Goal: Transaction & Acquisition: Obtain resource

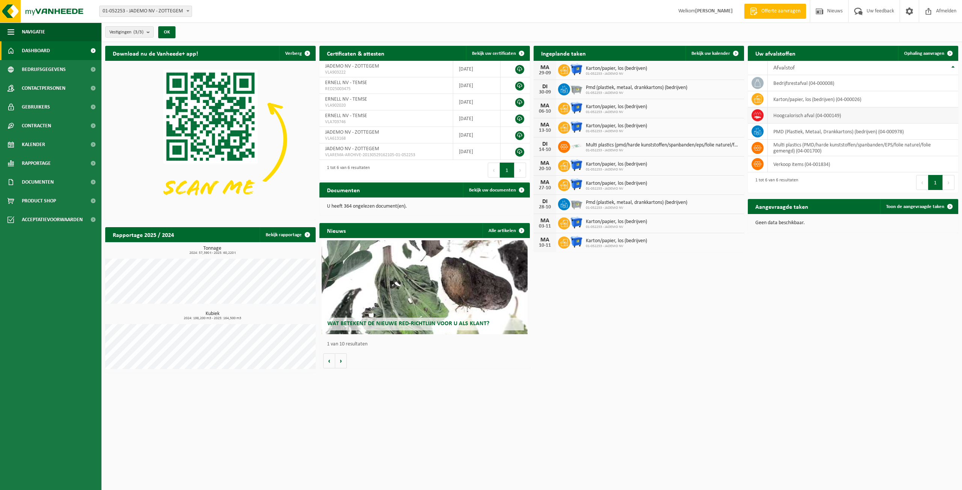
click at [783, 113] on td "hoogcalorisch afval (04-000149)" at bounding box center [863, 115] width 190 height 16
click at [757, 115] on icon at bounding box center [758, 116] width 8 height 8
click at [478, 193] on span "Bekijk uw documenten" at bounding box center [492, 190] width 47 height 5
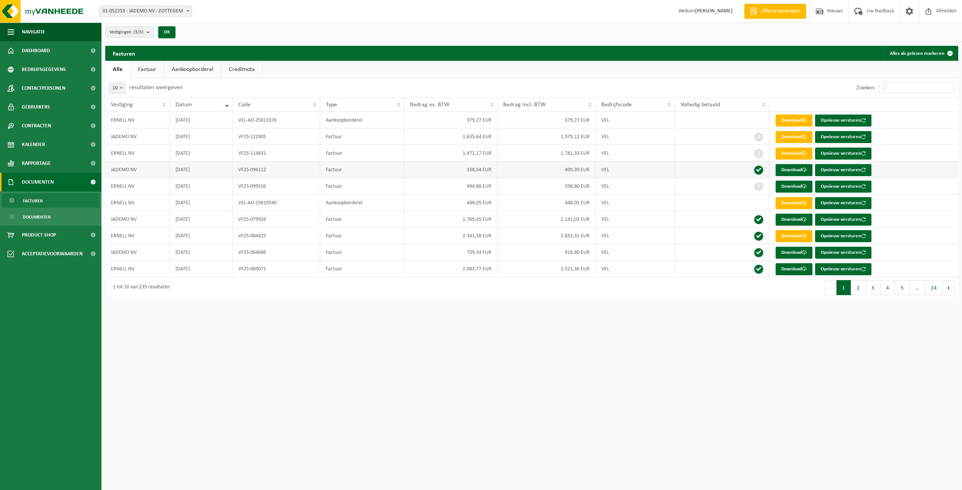
click at [757, 170] on span at bounding box center [758, 170] width 9 height 9
click at [861, 285] on button "2" at bounding box center [858, 287] width 15 height 15
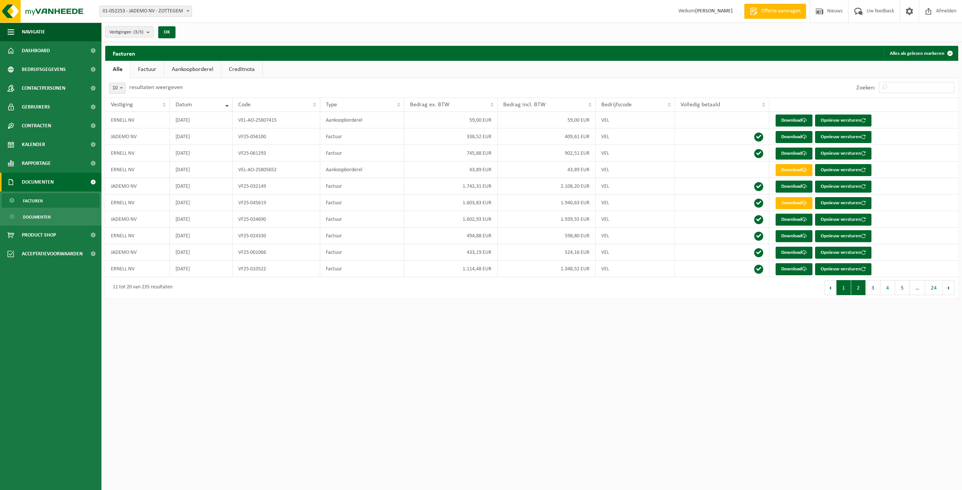
click at [843, 291] on button "1" at bounding box center [843, 287] width 15 height 15
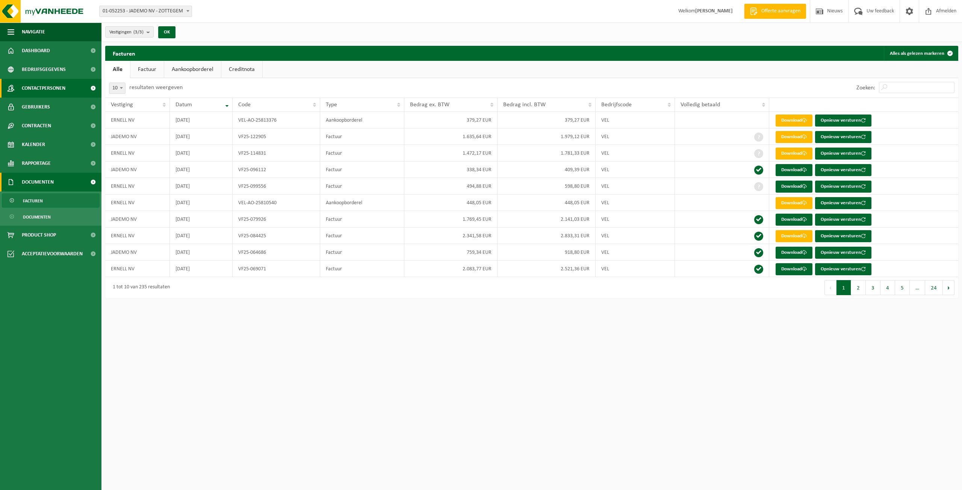
click at [62, 83] on span "Contactpersonen" at bounding box center [44, 88] width 44 height 19
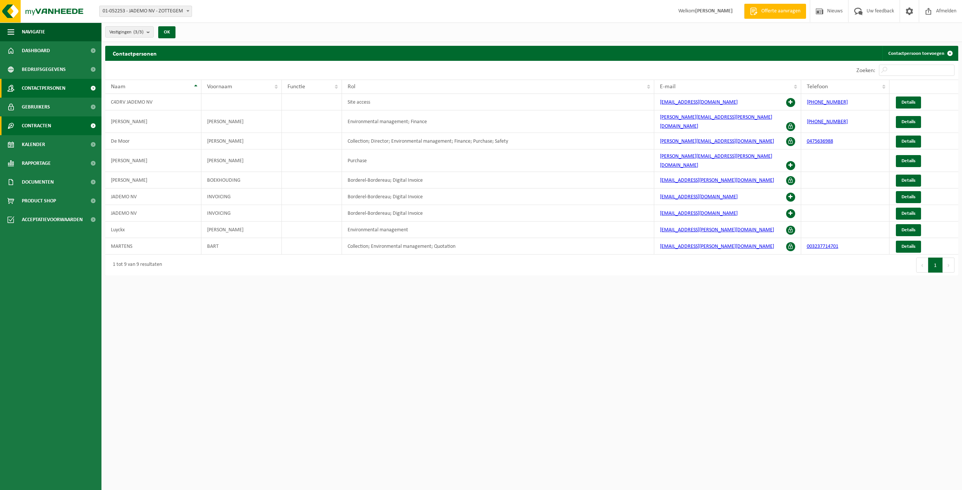
click at [49, 121] on span "Contracten" at bounding box center [36, 125] width 29 height 19
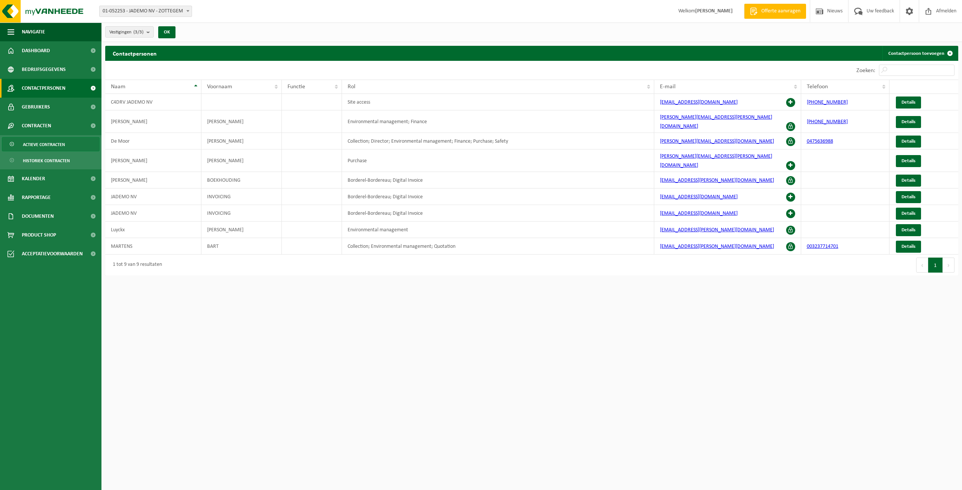
click at [50, 145] on span "Actieve contracten" at bounding box center [44, 145] width 42 height 14
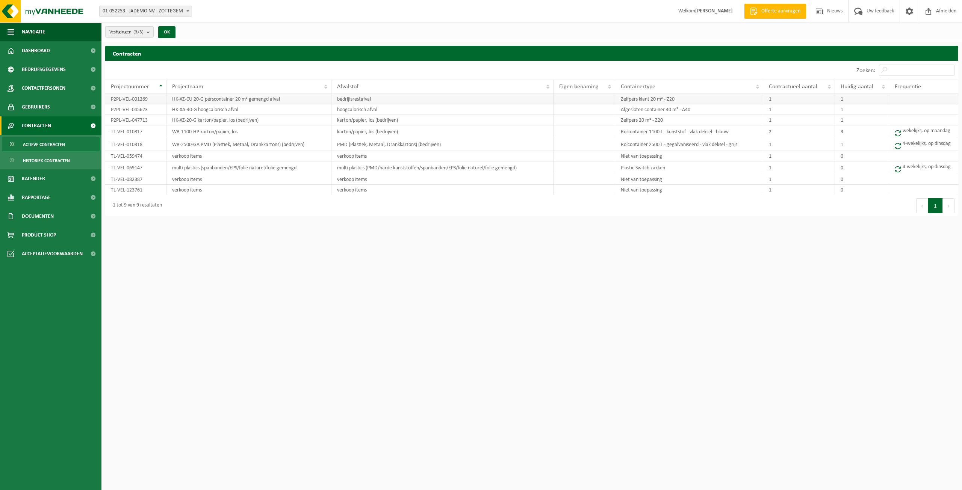
click at [171, 100] on td "HK-XZ-CU 20-G perscontainer 20 m³ gemengd afval" at bounding box center [248, 99] width 165 height 11
click at [60, 195] on link "Rapportage" at bounding box center [50, 197] width 101 height 19
click at [51, 220] on span "In grafiekvorm" at bounding box center [40, 216] width 34 height 14
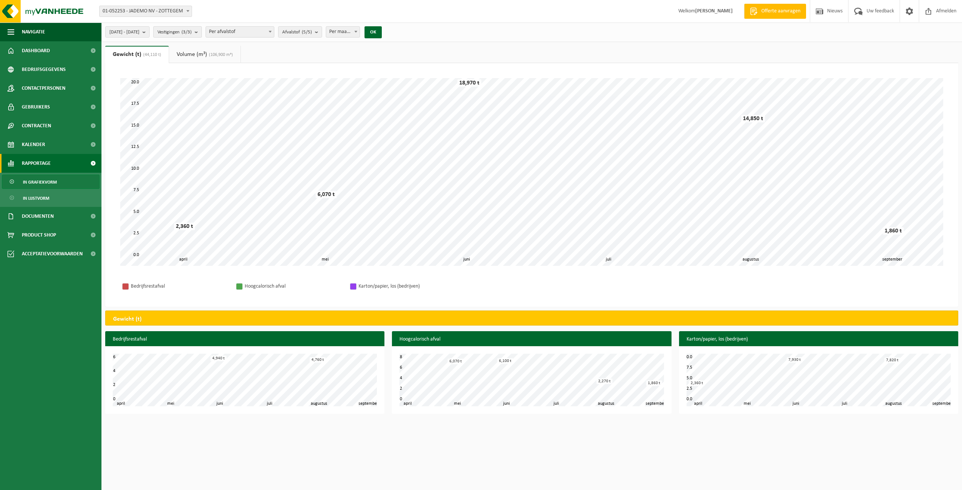
click at [192, 32] on count "(3/3)" at bounding box center [186, 32] width 10 height 5
click at [185, 95] on label "ERNELL NV - TEMSE" at bounding box center [215, 95] width 113 height 11
click at [158, 90] on input "ERNELL NV - TEMSE" at bounding box center [158, 90] width 0 height 0
checkbox input "false"
click at [184, 105] on label "ERNELL NV - TEMSE" at bounding box center [217, 106] width 110 height 11
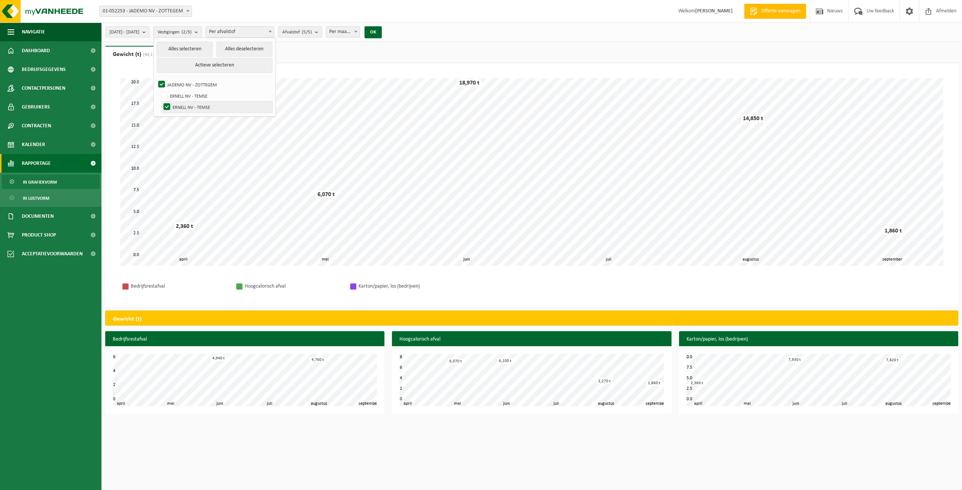
click at [161, 101] on input "ERNELL NV - TEMSE" at bounding box center [160, 101] width 0 height 0
checkbox input "false"
click at [223, 65] on button "Actieve selecteren" at bounding box center [215, 65] width 116 height 15
checkbox input "true"
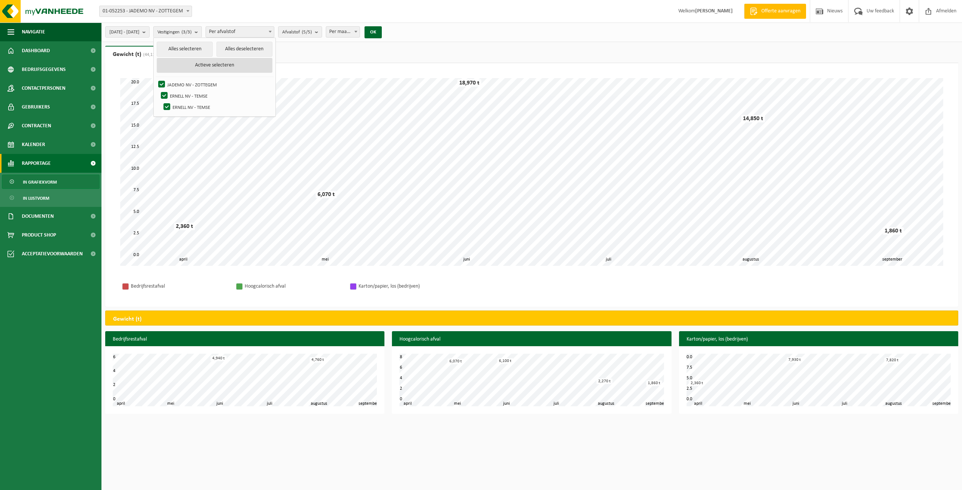
click at [223, 65] on button "Actieve selecteren" at bounding box center [215, 65] width 116 height 15
click at [189, 93] on label "ERNELL NV - TEMSE" at bounding box center [215, 95] width 113 height 11
click at [158, 90] on input "ERNELL NV - TEMSE" at bounding box center [158, 90] width 0 height 0
checkbox input "false"
click at [186, 103] on label "ERNELL NV - TEMSE" at bounding box center [217, 106] width 110 height 11
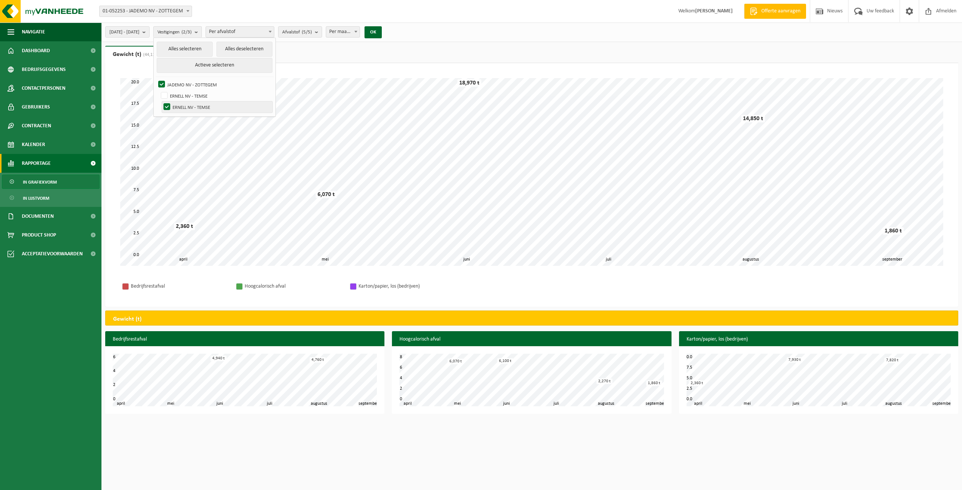
click at [161, 101] on input "ERNELL NV - TEMSE" at bounding box center [160, 101] width 0 height 0
checkbox input "false"
click at [382, 29] on button "OK" at bounding box center [372, 32] width 17 height 12
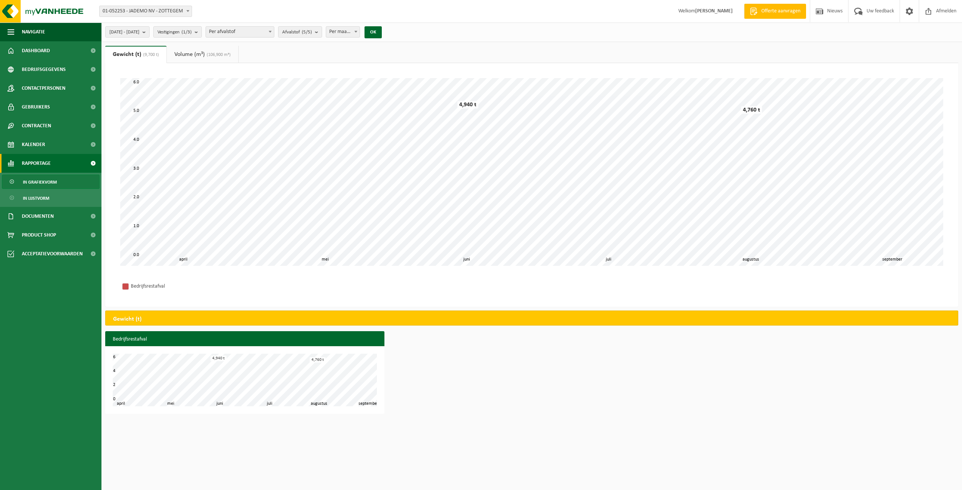
click at [205, 57] on link "Volume (m³) (106,900 m³)" at bounding box center [202, 54] width 71 height 17
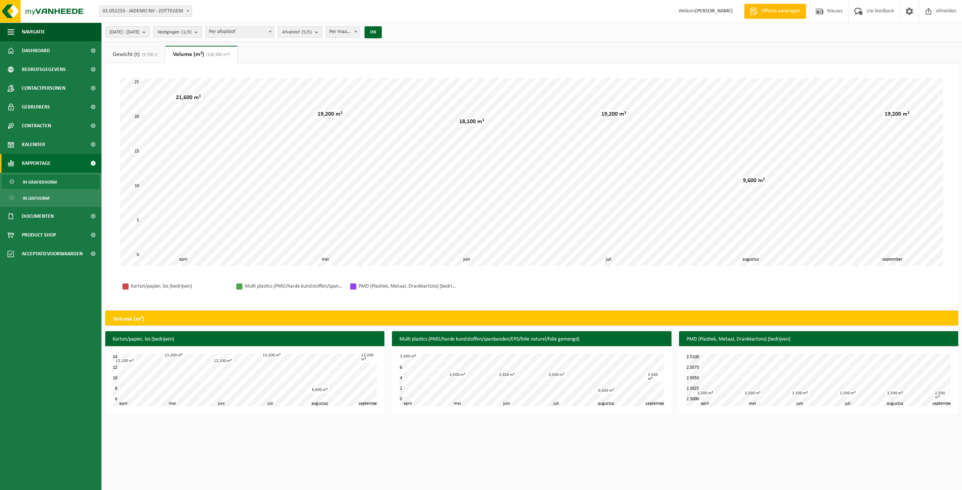
click at [202, 36] on button "Vestigingen (1/3)" at bounding box center [177, 31] width 48 height 11
click at [150, 321] on h2 "Volume (m³)" at bounding box center [129, 319] width 46 height 17
drag, startPoint x: 847, startPoint y: 53, endPoint x: 346, endPoint y: 58, distance: 500.5
click at [346, 58] on ul "Gewicht (t) (9,700 t) Volume (m³) (106,900 m³)" at bounding box center [531, 54] width 853 height 17
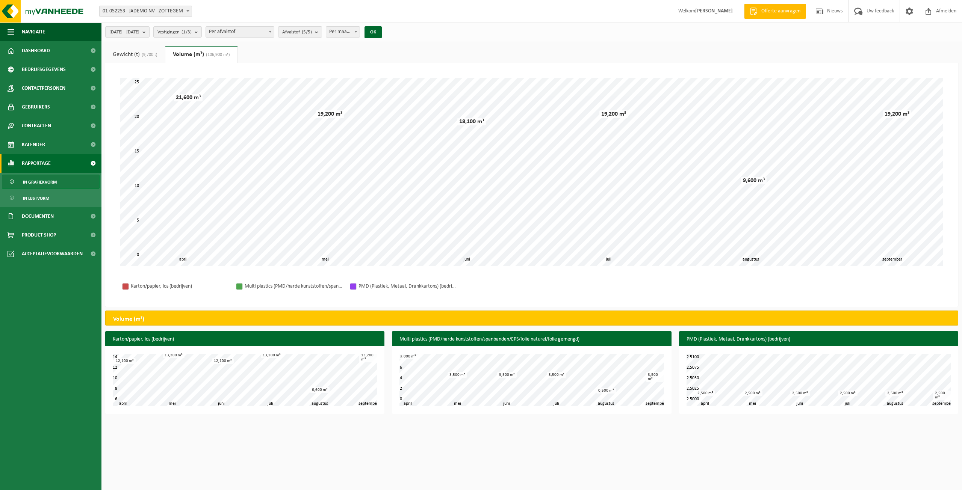
click at [185, 9] on span at bounding box center [188, 11] width 8 height 10
click at [147, 13] on span "01-052253 - JADEMO NV - ZOTTEGEM" at bounding box center [146, 11] width 92 height 11
click at [139, 30] on span "2025-04-01 - 2025-09-27" at bounding box center [124, 32] width 30 height 11
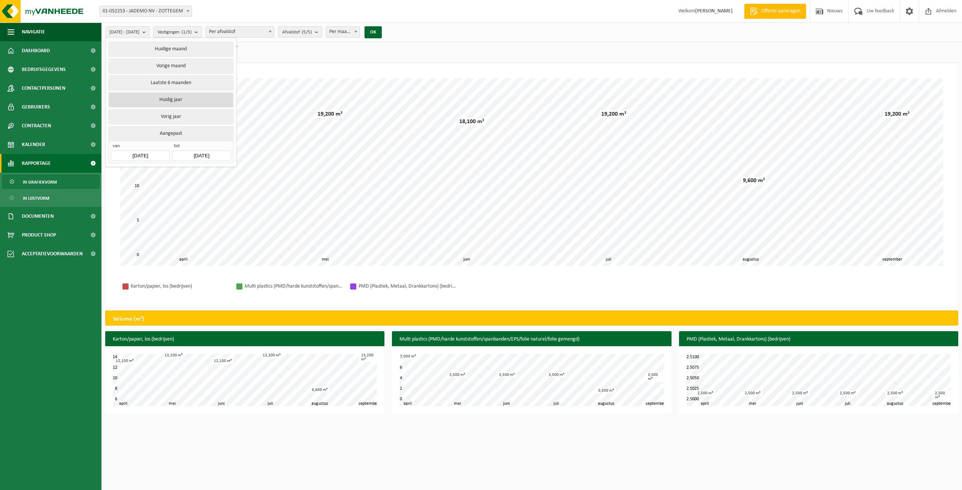
click at [156, 97] on button "Huidig jaar" at bounding box center [171, 99] width 124 height 15
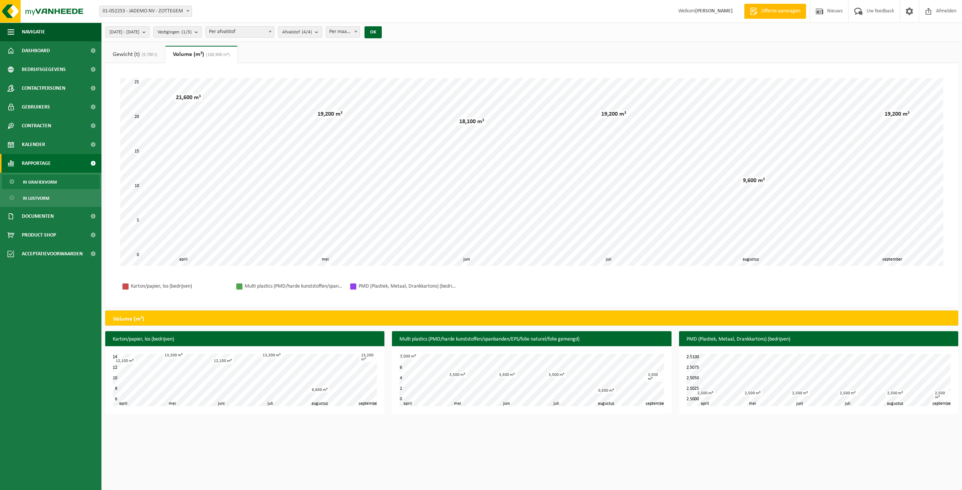
click at [156, 73] on div "Even geduld. Door de grote hoeveelheid gegevens duurt het laden even. mei juni …" at bounding box center [532, 172] width 838 height 203
click at [382, 29] on button "OK" at bounding box center [372, 32] width 17 height 12
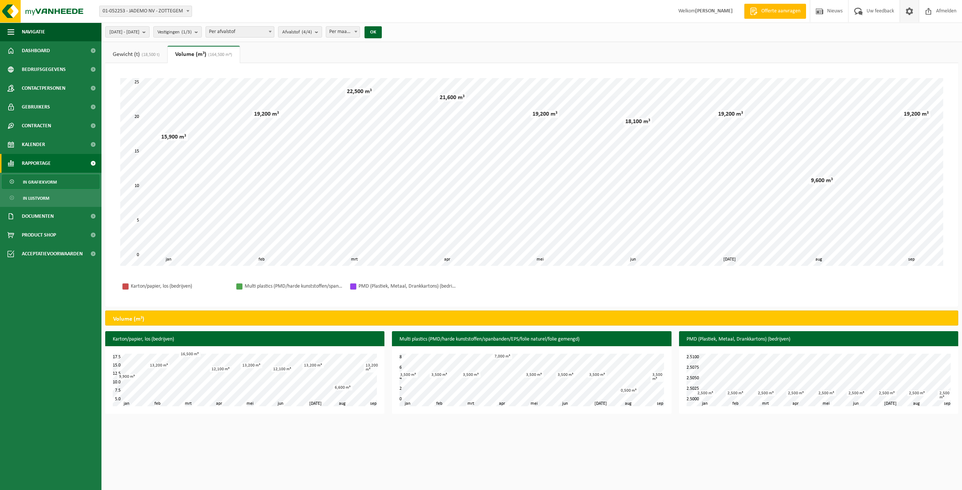
click at [914, 12] on span at bounding box center [909, 11] width 11 height 22
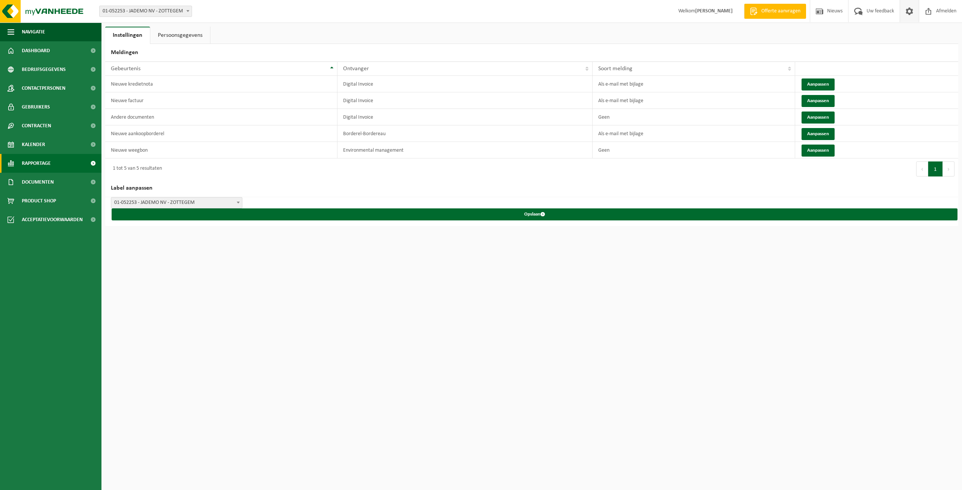
click at [26, 162] on span "Rapportage" at bounding box center [36, 163] width 29 height 19
click at [38, 195] on span "In lijstvorm" at bounding box center [36, 198] width 26 height 14
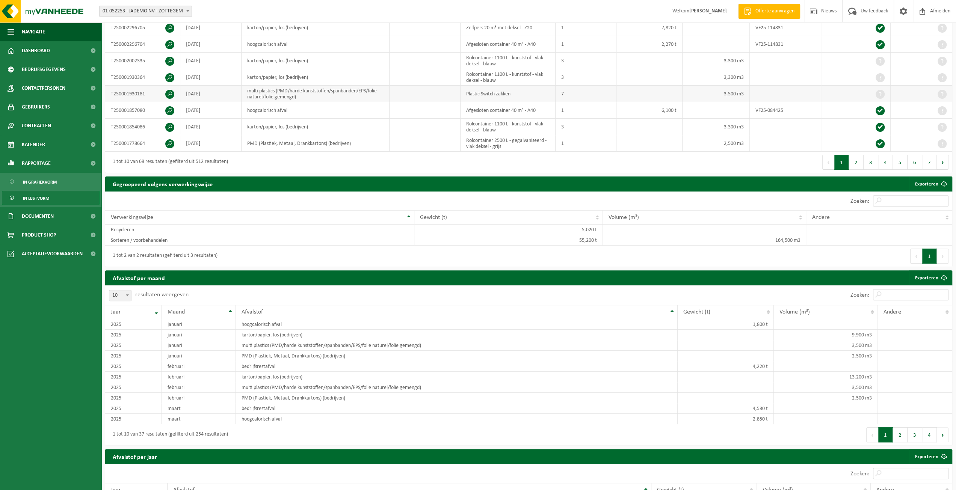
scroll to position [225, 0]
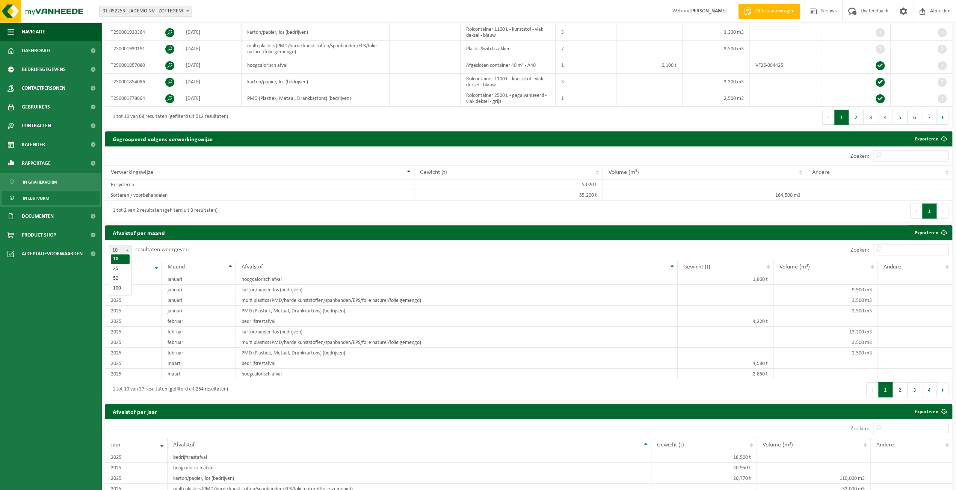
click at [125, 249] on span at bounding box center [128, 250] width 8 height 10
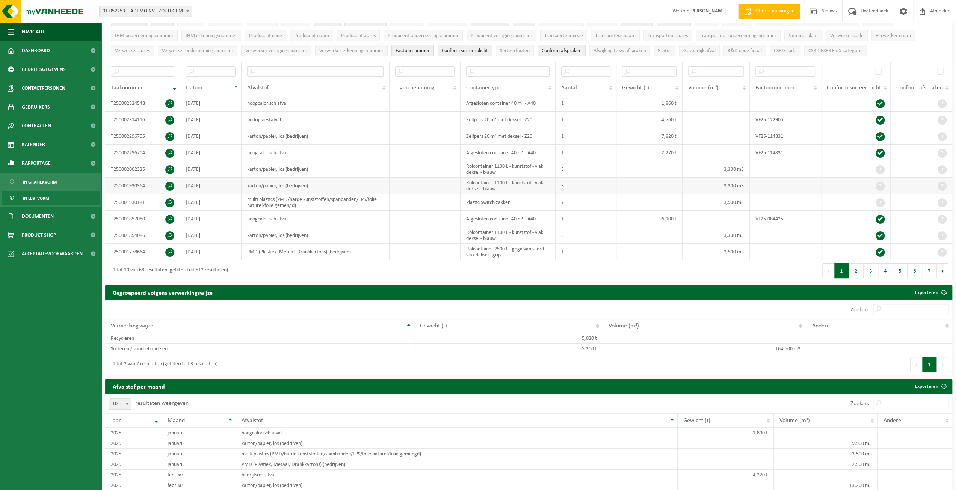
scroll to position [0, 0]
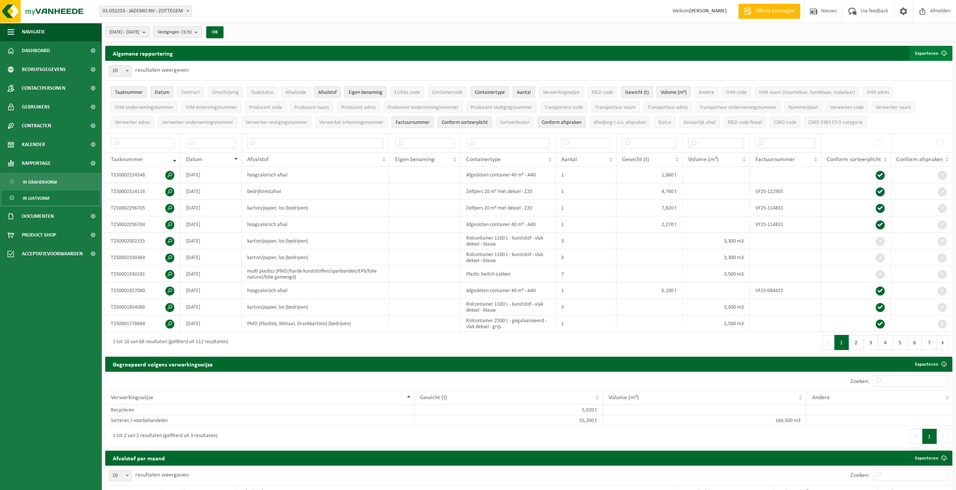
click at [942, 57] on span "submit" at bounding box center [944, 53] width 15 height 15
click at [824, 74] on div "10 25 50 100 10 resultaten weergeven" at bounding box center [528, 71] width 847 height 20
click at [679, 95] on span "Volume (m³)" at bounding box center [674, 93] width 26 height 6
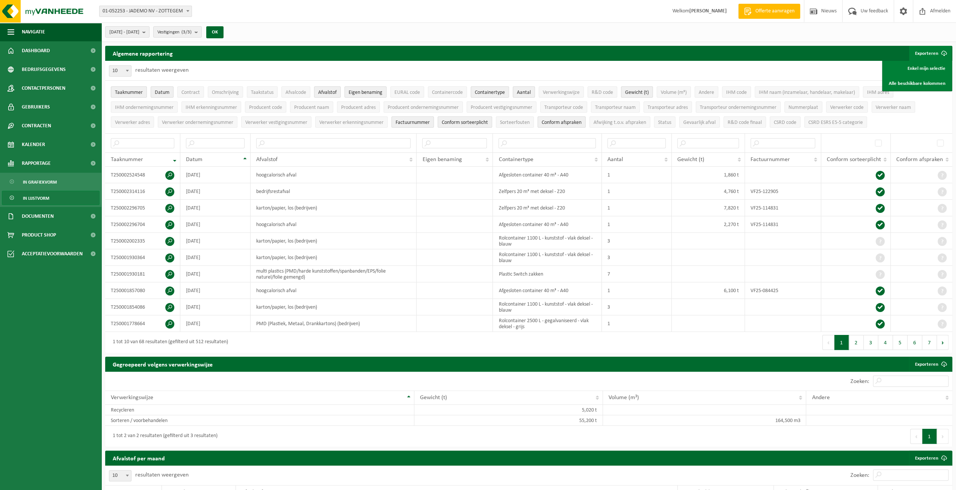
click at [653, 76] on div "10 25 50 100 10 resultaten weergeven" at bounding box center [528, 71] width 847 height 20
click at [634, 93] on span "Gewicht (t)" at bounding box center [637, 93] width 24 height 6
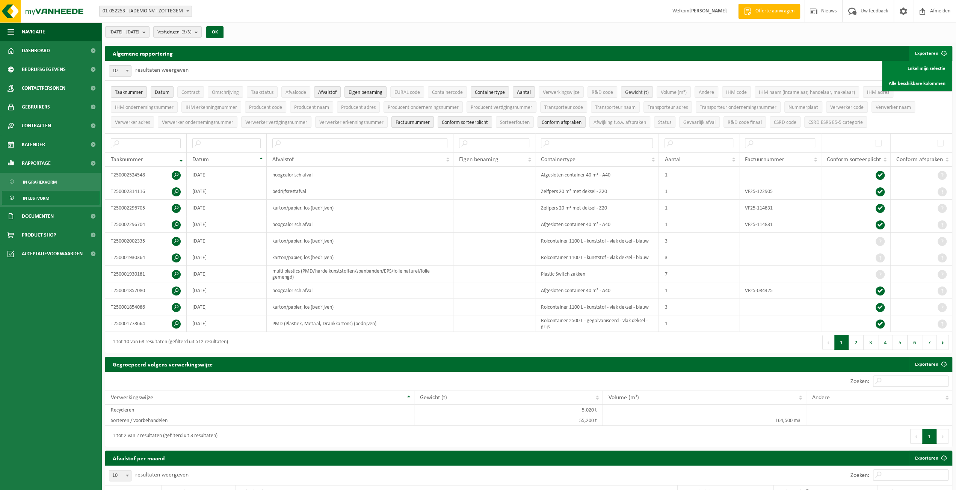
click at [635, 91] on span "Gewicht (t)" at bounding box center [637, 93] width 24 height 6
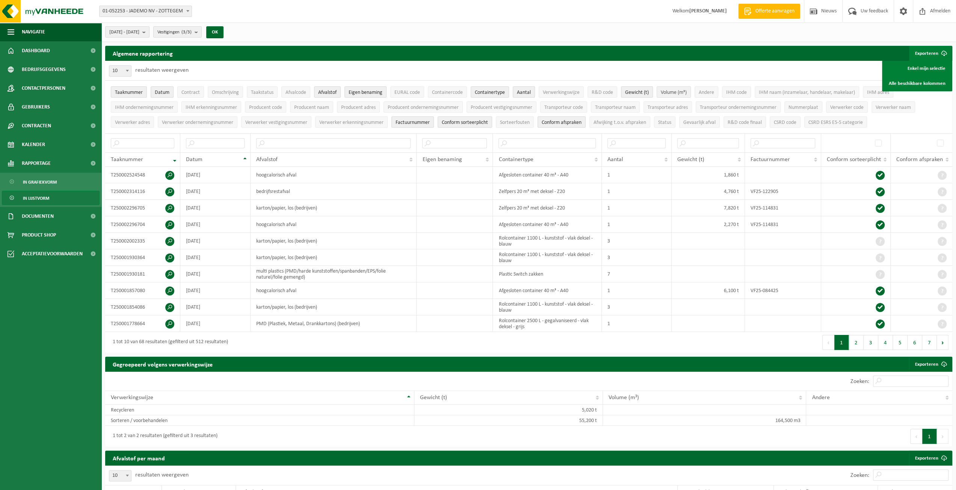
click at [669, 94] on span "Volume (m³)" at bounding box center [674, 93] width 26 height 6
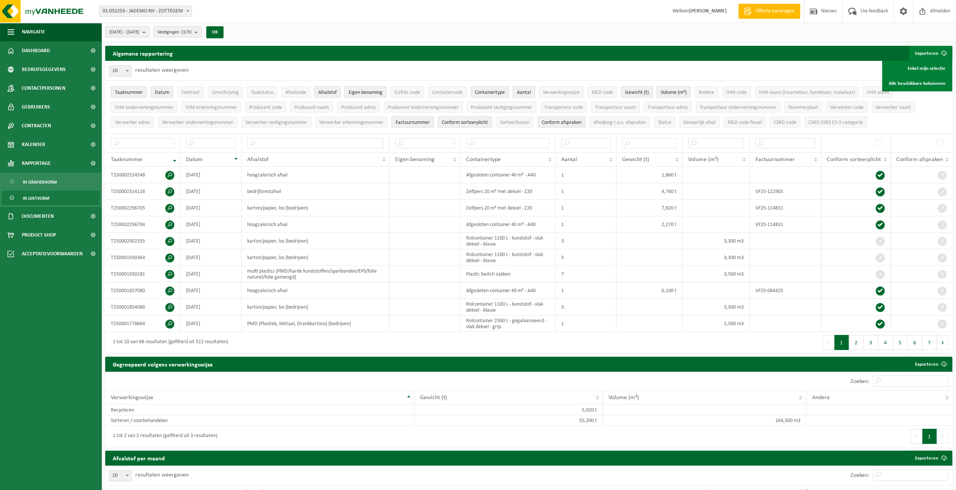
click at [476, 74] on div "10 25 50 100 10 resultaten weergeven" at bounding box center [528, 71] width 847 height 20
click at [190, 93] on span "Contract" at bounding box center [190, 93] width 18 height 6
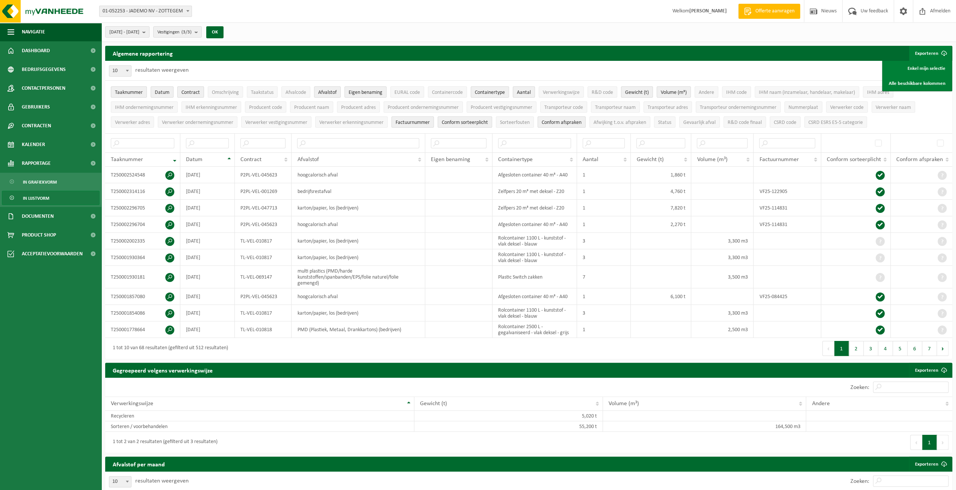
click at [190, 93] on span "Contract" at bounding box center [190, 93] width 18 height 6
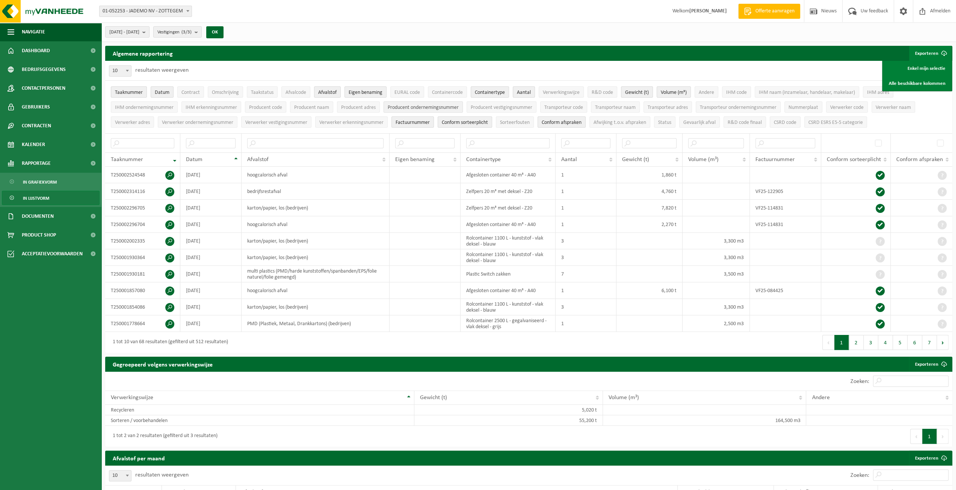
click at [397, 103] on button "Producent ondernemingsnummer" at bounding box center [423, 106] width 79 height 11
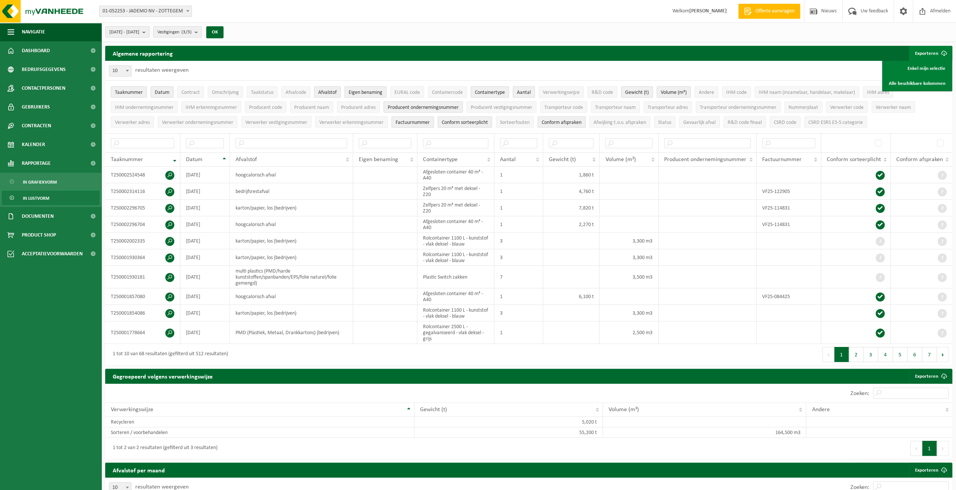
click at [397, 103] on button "Producent ondernemingsnummer" at bounding box center [423, 106] width 79 height 11
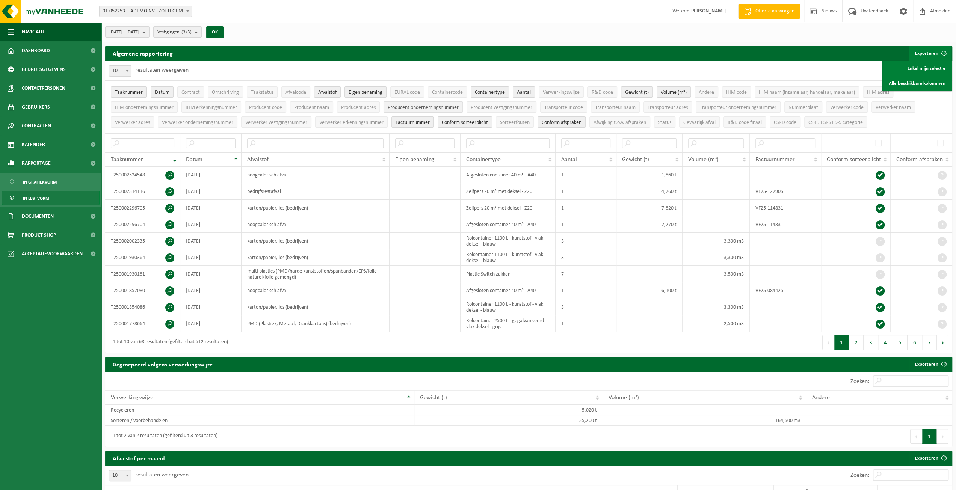
click at [397, 103] on button "Producent ondernemingsnummer" at bounding box center [423, 106] width 79 height 11
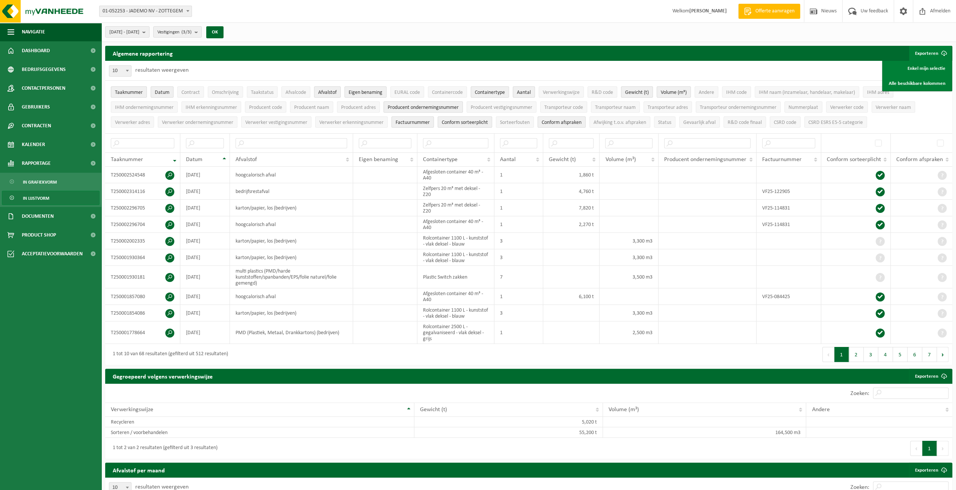
click at [397, 103] on button "Producent ondernemingsnummer" at bounding box center [423, 106] width 79 height 11
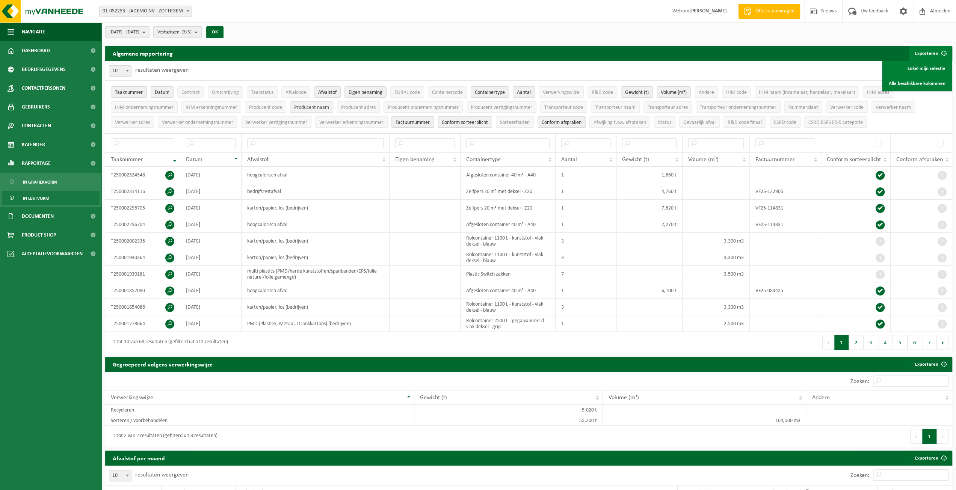
click at [319, 107] on span "Producent naam" at bounding box center [311, 108] width 35 height 6
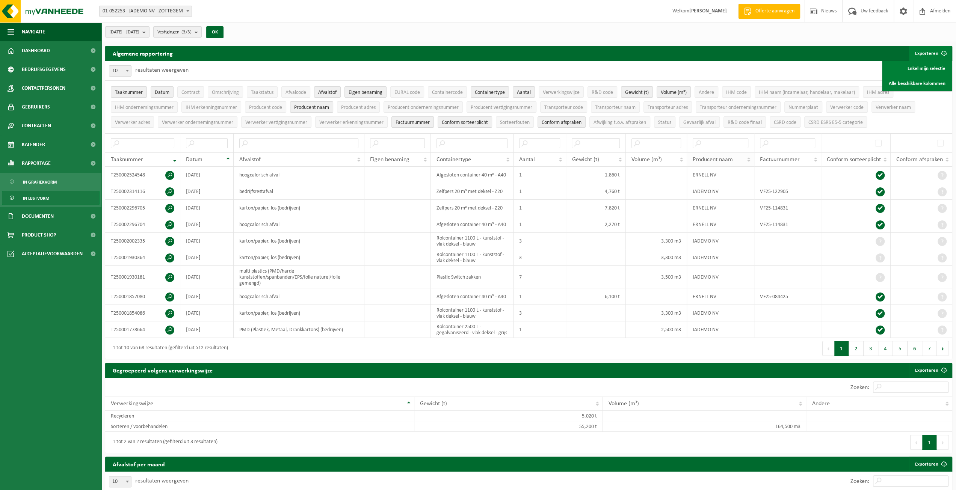
click at [752, 159] on th "Producent naam" at bounding box center [720, 160] width 67 height 14
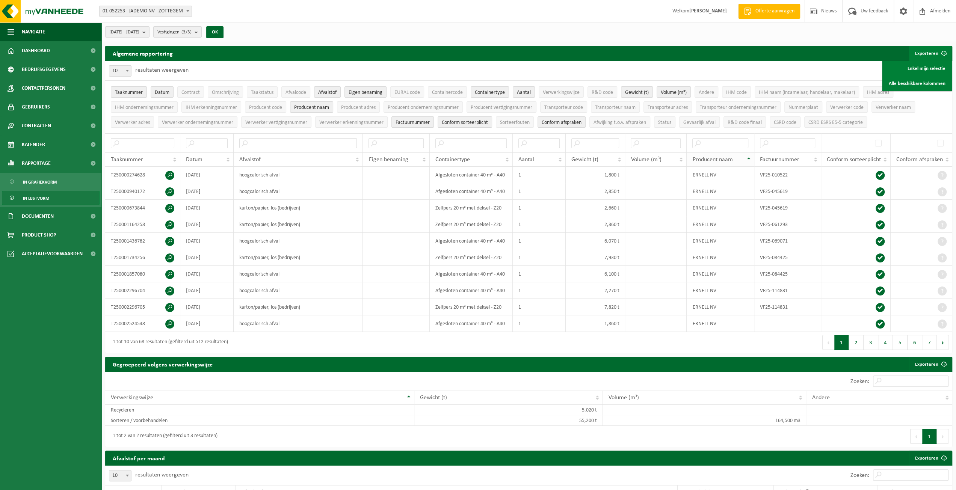
click at [745, 158] on th "Producent naam" at bounding box center [720, 160] width 67 height 14
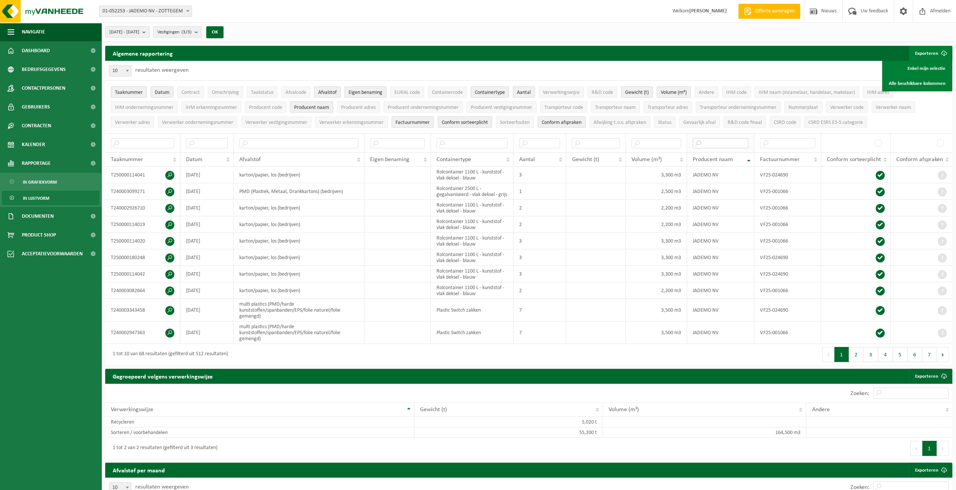
click at [716, 143] on input "text" at bounding box center [721, 143] width 56 height 10
type input "jademo"
click at [739, 360] on div "Eerste Vorige 1 2 3 4 5 6 Volgende Laatste" at bounding box center [741, 354] width 424 height 21
click at [54, 181] on span "In grafiekvorm" at bounding box center [40, 182] width 34 height 14
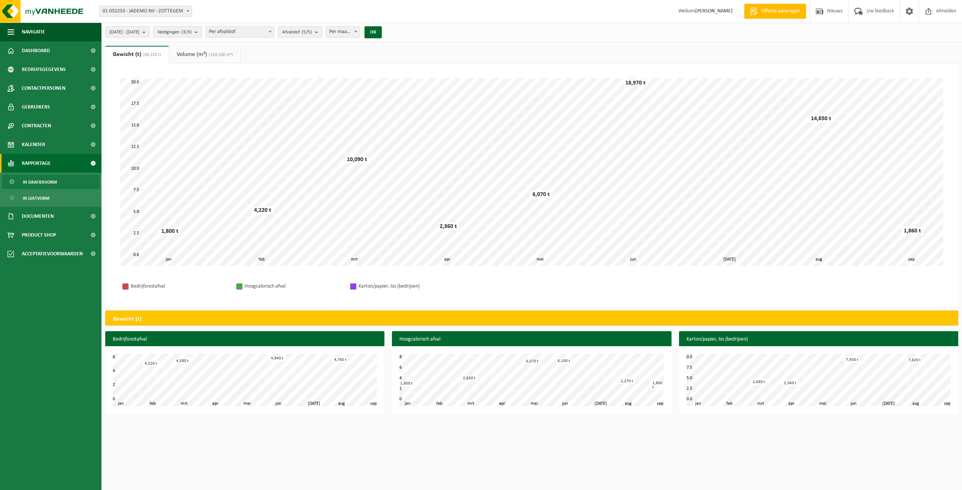
click at [192, 28] on span "Vestigingen (3/3)" at bounding box center [174, 32] width 34 height 11
click at [246, 49] on button "Alles deselecteren" at bounding box center [244, 49] width 56 height 15
checkbox input "false"
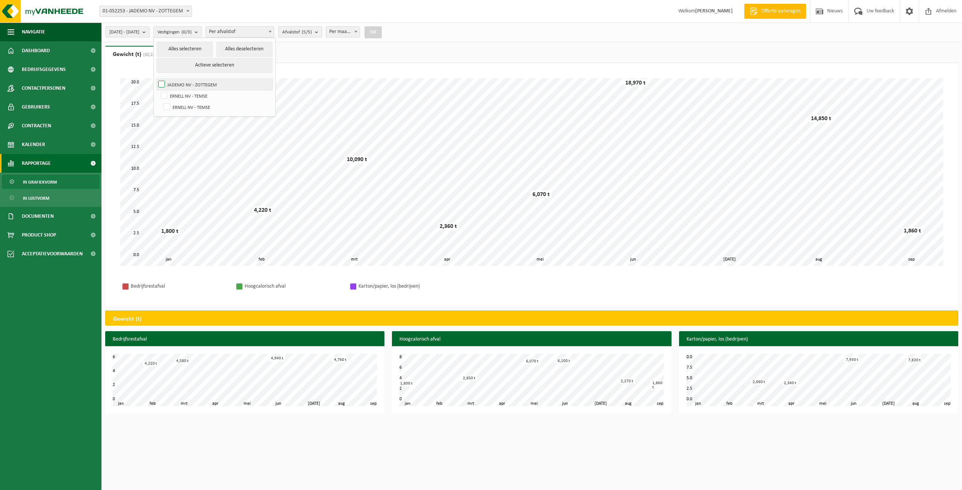
click at [190, 83] on label "JADEMO NV - ZOTTEGEM" at bounding box center [215, 84] width 116 height 11
click at [156, 79] on input "JADEMO NV - ZOTTEGEM" at bounding box center [155, 79] width 0 height 0
checkbox input "true"
click at [382, 35] on button "OK" at bounding box center [372, 32] width 17 height 12
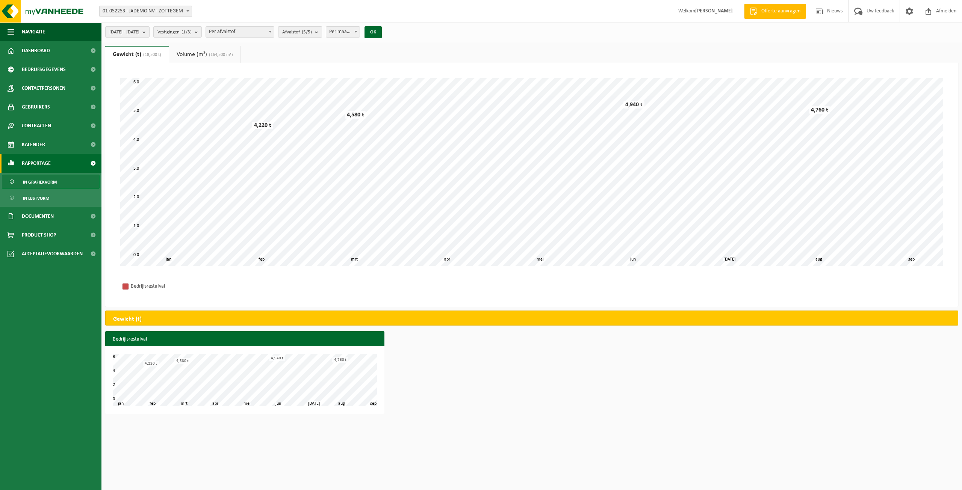
click at [312, 33] on count "(5/5)" at bounding box center [307, 32] width 10 height 5
click at [419, 28] on div "2025-01-01 - 2025-09-27 Huidige maand Vorige maand Laatste 6 maanden Huidig jaa…" at bounding box center [531, 33] width 860 height 20
click at [139, 31] on span "2025-01-01 - 2025-09-27" at bounding box center [124, 32] width 30 height 11
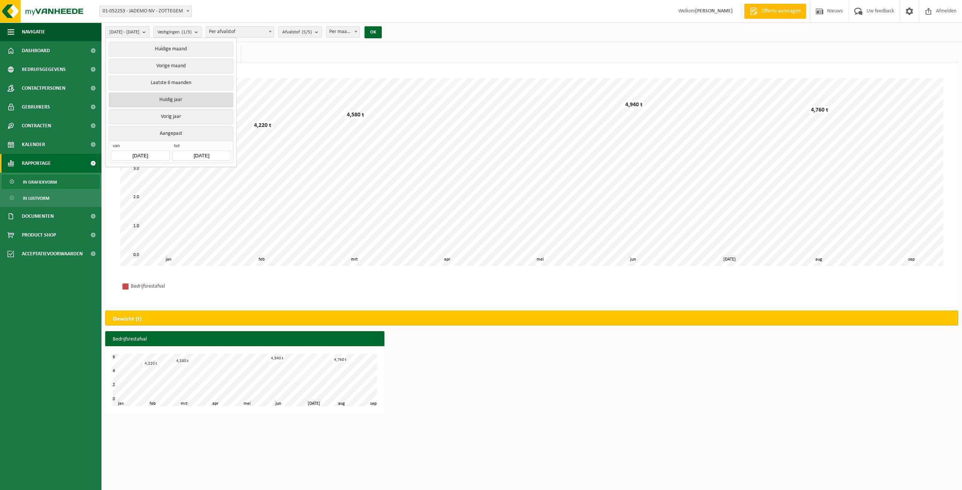
click at [162, 94] on button "Huidig jaar" at bounding box center [171, 99] width 124 height 15
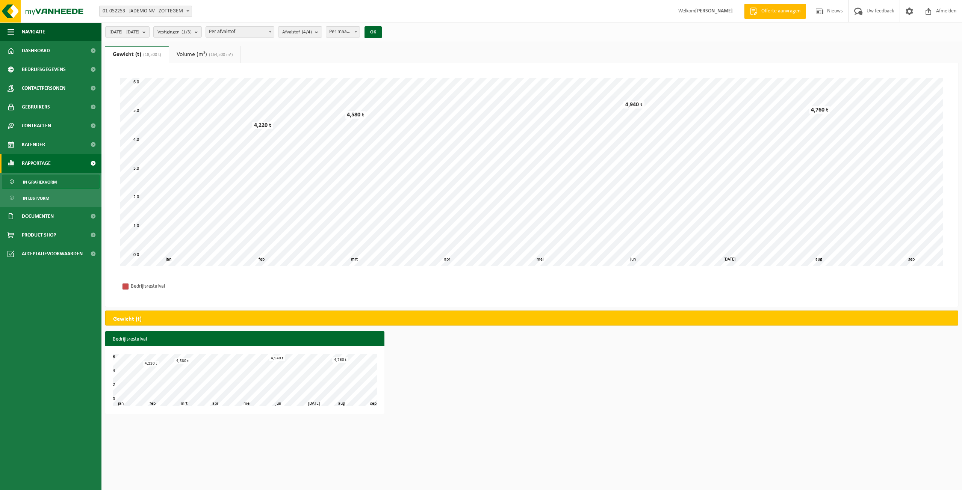
click at [254, 31] on span "Per afvalstof" at bounding box center [240, 32] width 68 height 11
click at [310, 33] on span "Afvalstof (4/4)" at bounding box center [297, 32] width 30 height 11
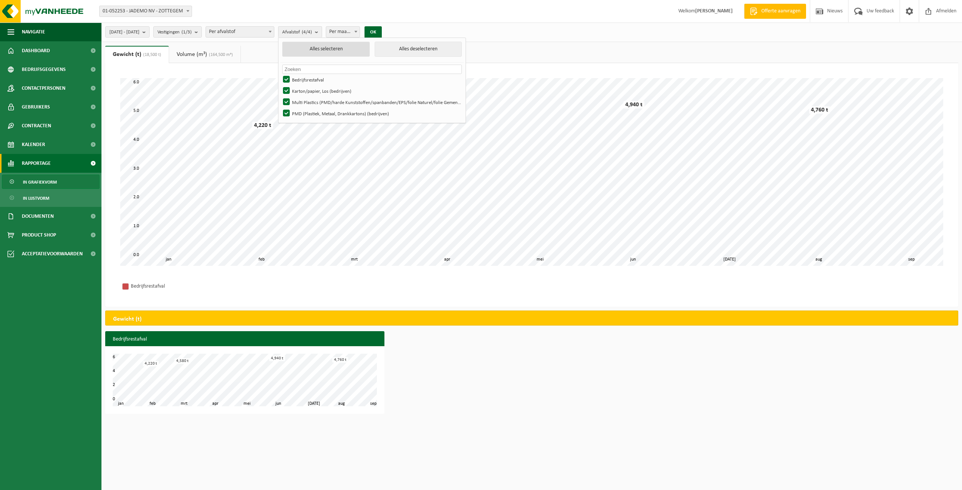
click at [332, 52] on button "Alles selecteren" at bounding box center [326, 49] width 88 height 15
click at [382, 35] on button "OK" at bounding box center [372, 32] width 17 height 12
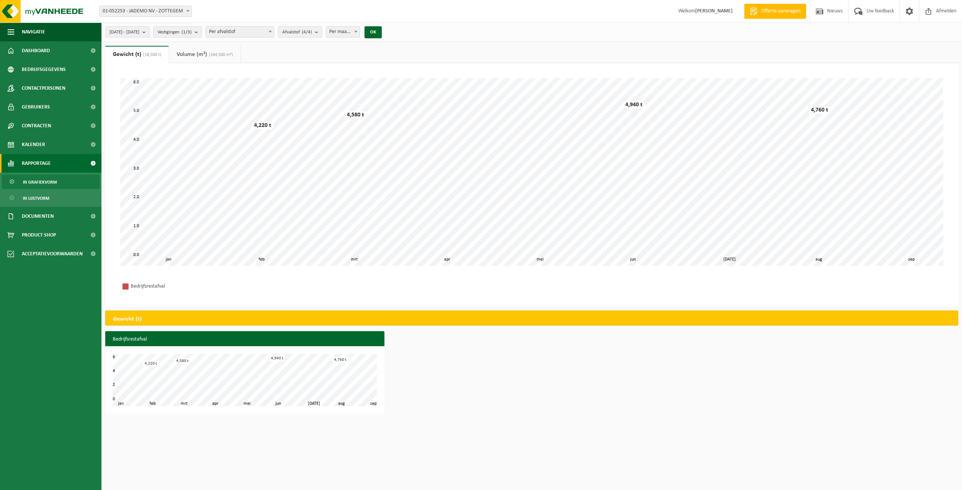
click at [183, 46] on link "Volume (m³) (164,500 m³)" at bounding box center [204, 54] width 71 height 17
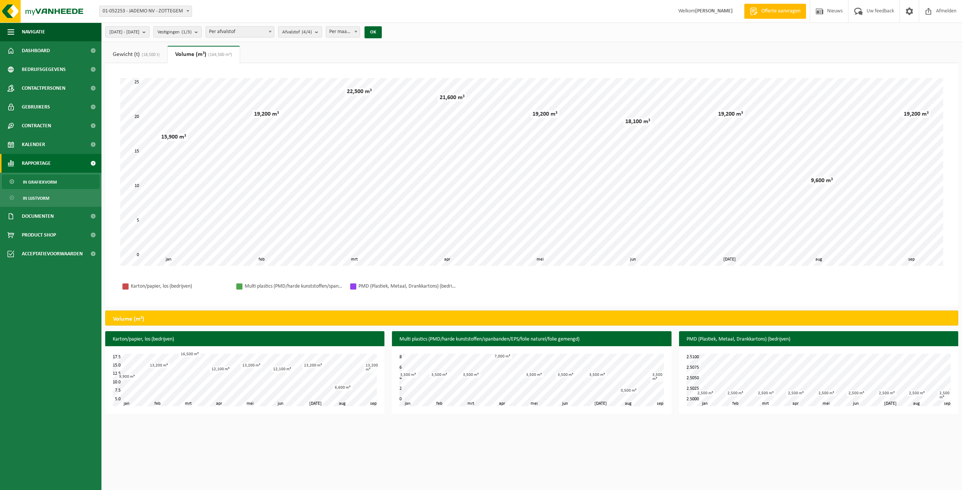
click at [139, 50] on link "Gewicht (t) (18,500 t)" at bounding box center [136, 54] width 62 height 17
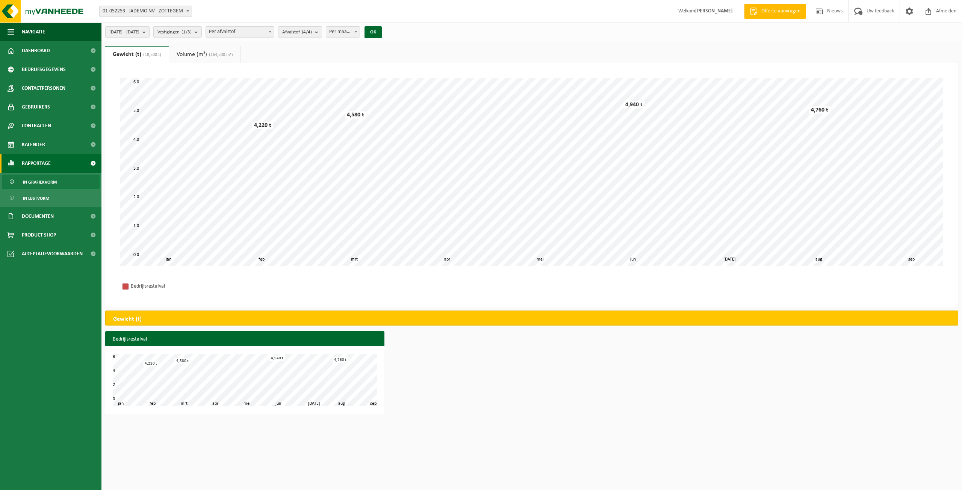
click at [218, 59] on link "Volume (m³) (164,500 m³)" at bounding box center [204, 54] width 71 height 17
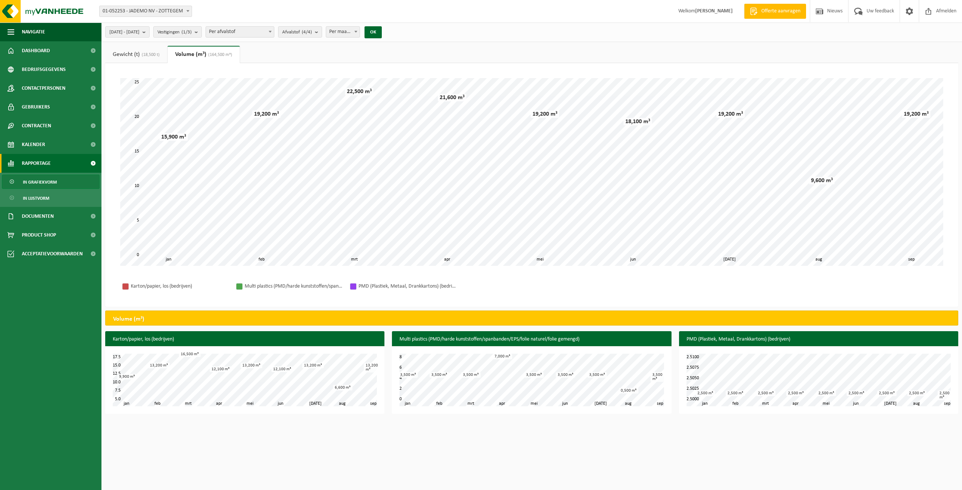
drag, startPoint x: 328, startPoint y: 52, endPoint x: 310, endPoint y: 60, distance: 20.2
click at [310, 60] on ul "Gewicht (t) (18,500 t) Volume (m³) (164,500 m³)" at bounding box center [531, 54] width 853 height 17
click at [548, 75] on div "Even geduld. Door de grote hoeveelheid gegevens duurt het laden even. feb mrt a…" at bounding box center [532, 172] width 838 height 203
click at [721, 348] on div "feb mrt apr mei jun jul aug jan sep 2.5000 2.5100 2.5025 2.5050 2.5075 2,500 m³…" at bounding box center [818, 380] width 279 height 68
click at [142, 57] on span "(18,500 t)" at bounding box center [150, 55] width 20 height 5
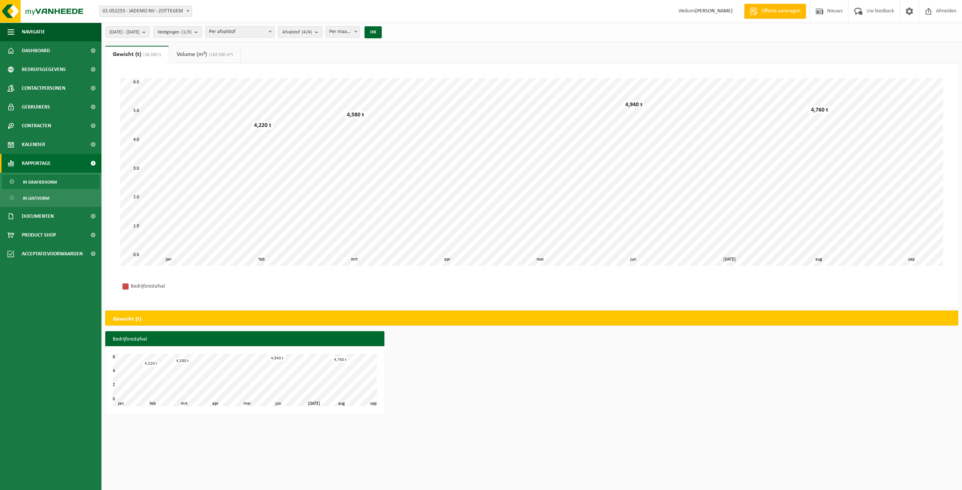
click at [734, 368] on div "Bedrijfsrestafval feb mrt apr mei jun jul aug jan sep 0 6 2 4 4,220 t 4,580 t 4…" at bounding box center [531, 374] width 860 height 86
click at [754, 9] on span at bounding box center [753, 12] width 11 height 8
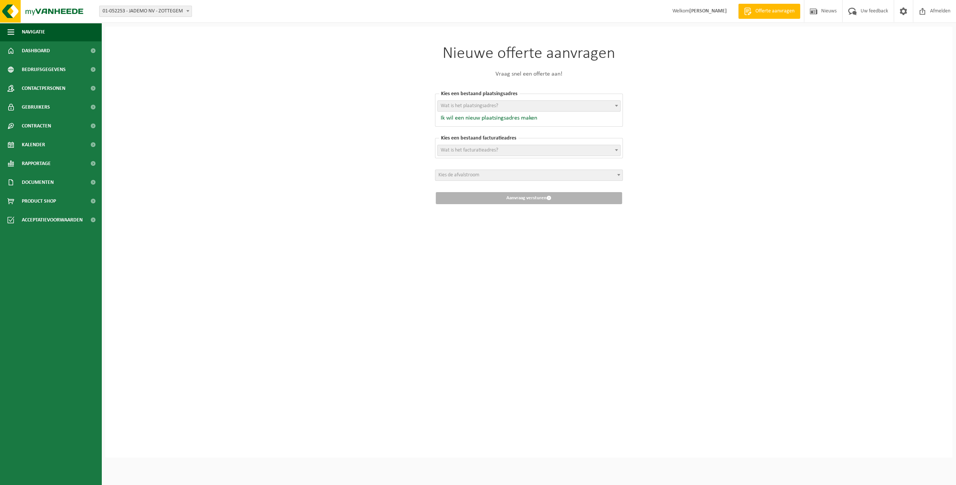
click at [524, 109] on span "Wat is het plaatsingsadres?" at bounding box center [529, 106] width 183 height 11
select select "256"
click at [506, 147] on span "JADEMO NV, BALLINGSWEG 5/1, ZOTTEGEM, 0480.146.139 - 01-052253" at bounding box center [529, 150] width 183 height 11
click at [505, 146] on span "JADEMO NV, BALLINGSWEG 5/1, ZOTTEGEM, 0480.146.139 - 01-052253" at bounding box center [529, 150] width 183 height 11
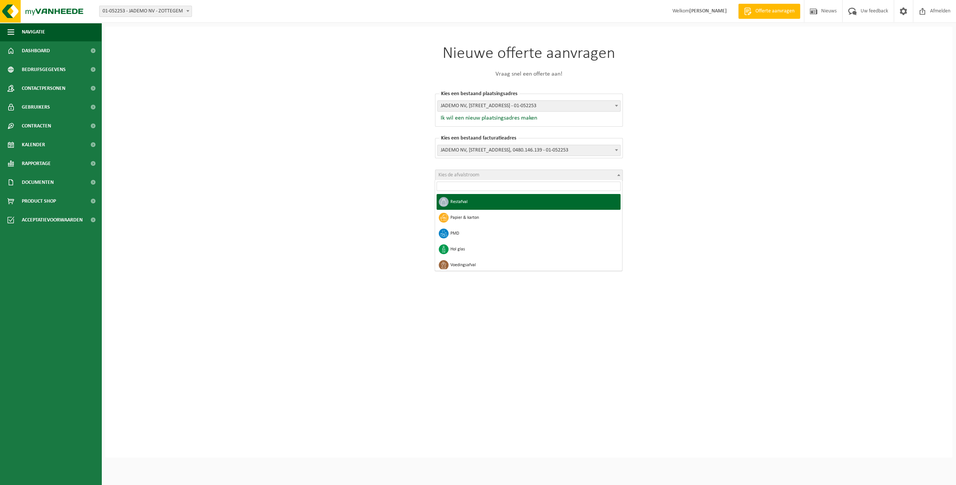
click at [496, 173] on span "Kies de afvalstroom" at bounding box center [528, 175] width 187 height 11
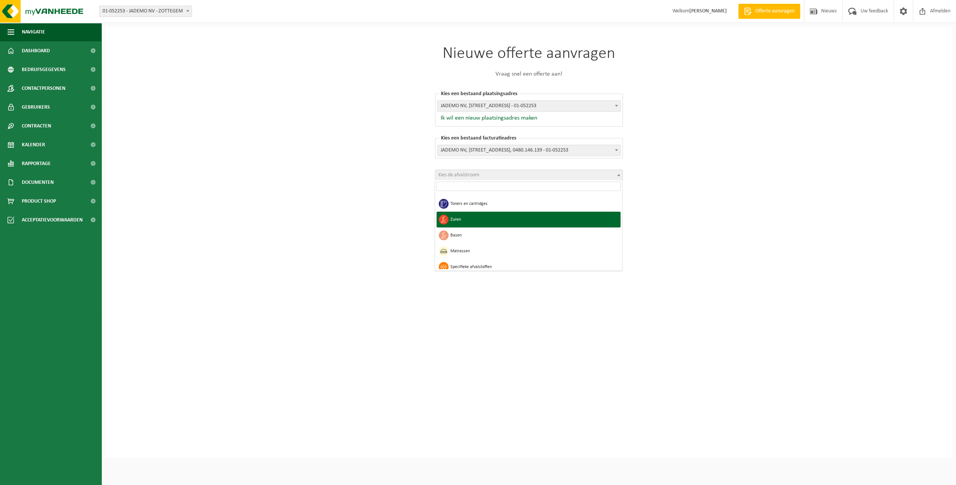
scroll to position [619, 0]
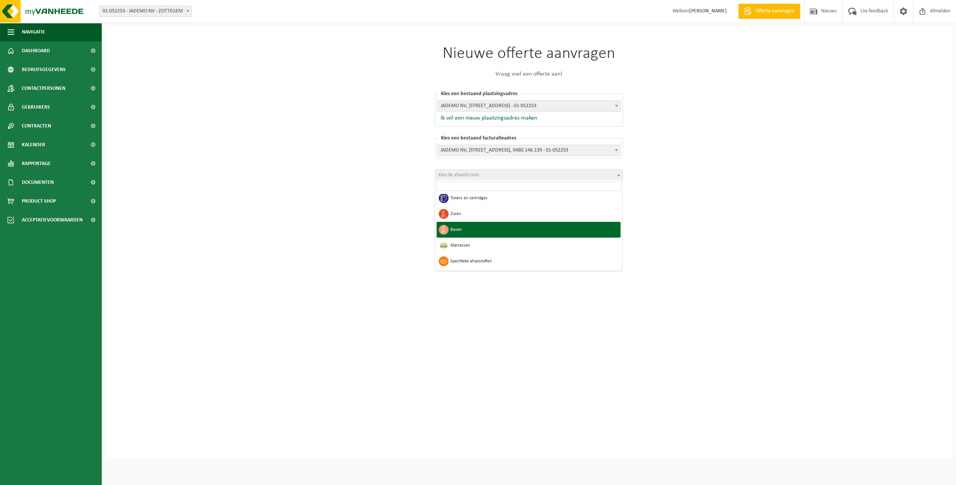
click at [361, 198] on div "Nieuwe offerte aanvragen Vraag snel een offerte aan! Kies een bestaand plaatsin…" at bounding box center [528, 242] width 847 height 431
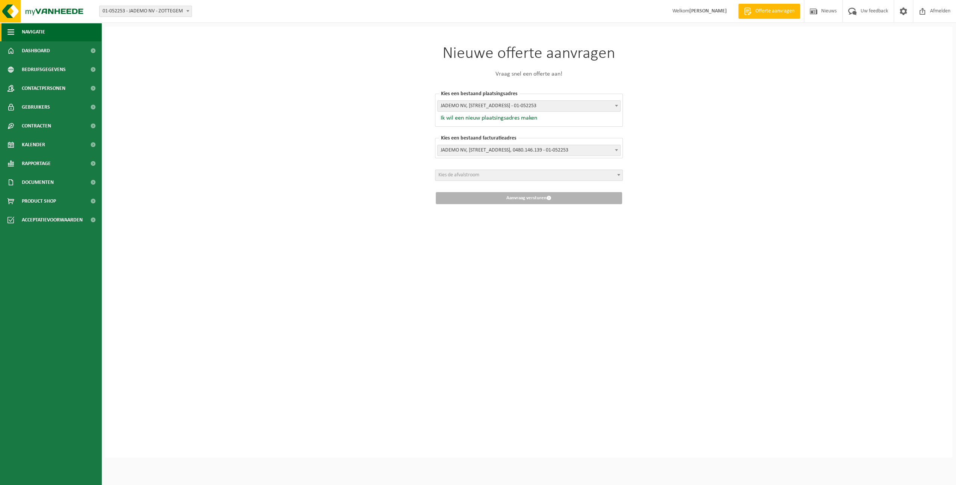
click at [49, 32] on button "Navigatie" at bounding box center [50, 32] width 101 height 19
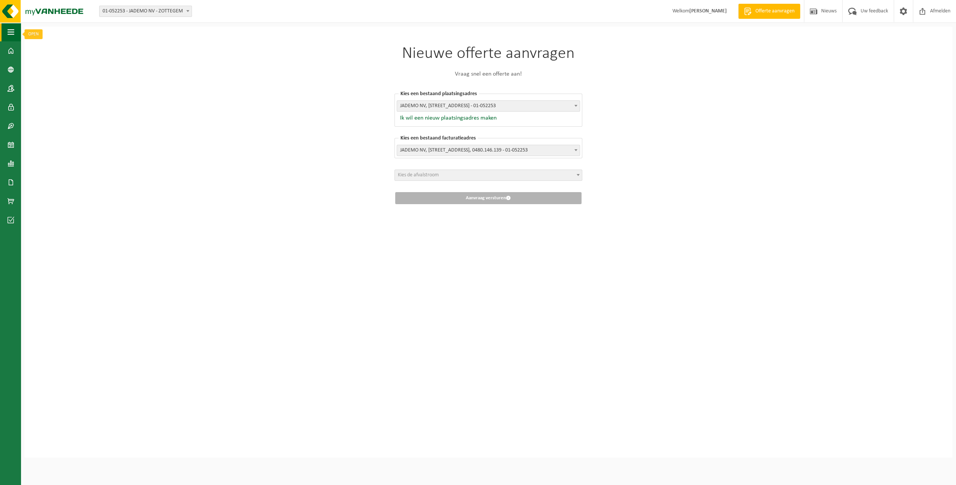
drag, startPoint x: 15, startPoint y: 33, endPoint x: 14, endPoint y: 48, distance: 15.1
click at [15, 33] on button "Navigatie" at bounding box center [10, 32] width 21 height 19
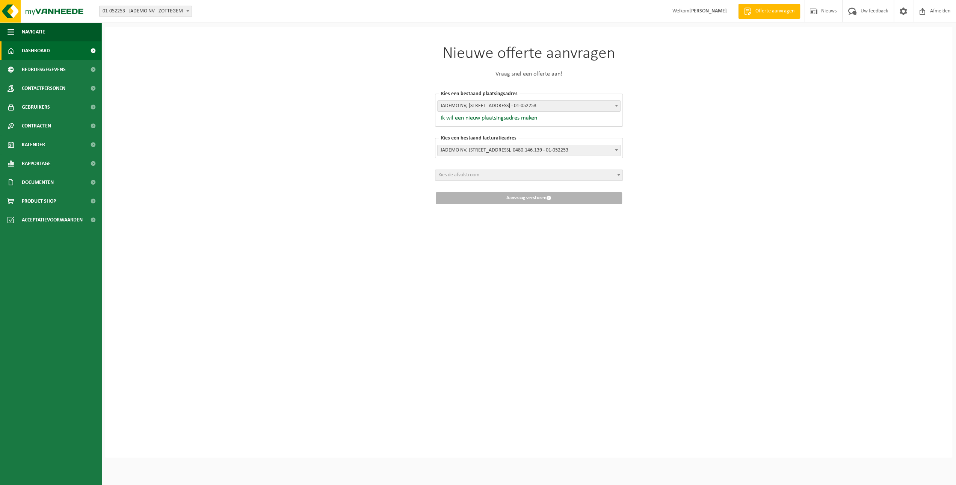
click at [14, 48] on span at bounding box center [11, 50] width 7 height 19
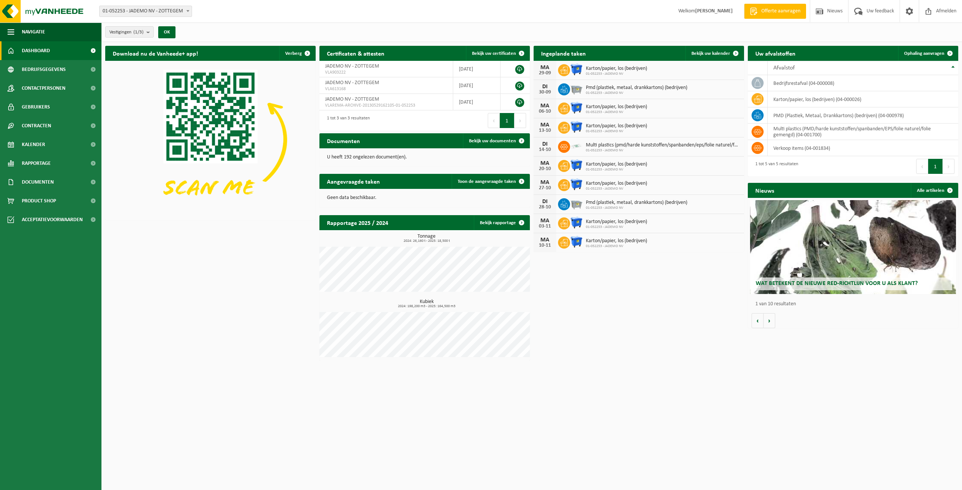
click at [92, 52] on span at bounding box center [93, 50] width 17 height 19
click at [508, 54] on span "Bekijk uw certificaten" at bounding box center [494, 53] width 44 height 5
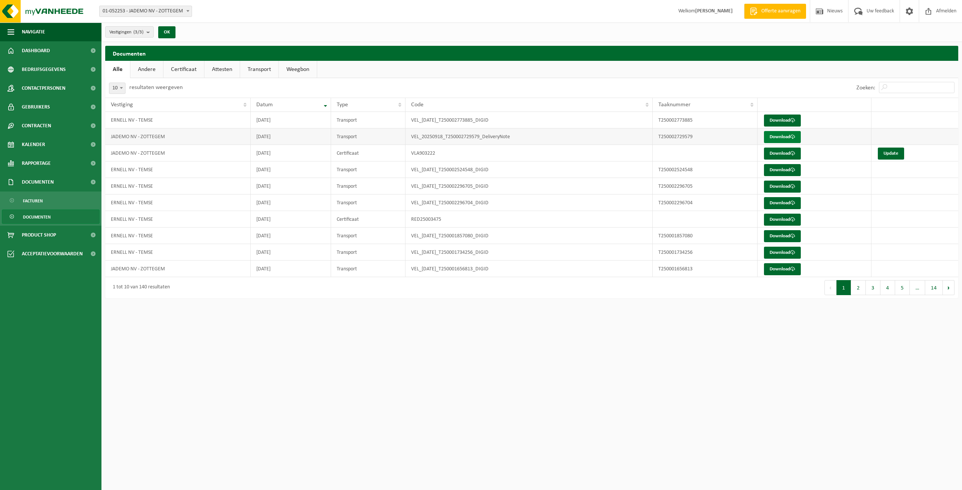
click at [772, 141] on link "Download" at bounding box center [782, 137] width 37 height 12
click at [777, 154] on link "Download" at bounding box center [782, 154] width 37 height 12
click at [783, 217] on link "Download" at bounding box center [782, 220] width 37 height 12
click at [52, 218] on link "Documenten" at bounding box center [51, 217] width 98 height 14
click at [48, 144] on link "Kalender" at bounding box center [50, 144] width 101 height 19
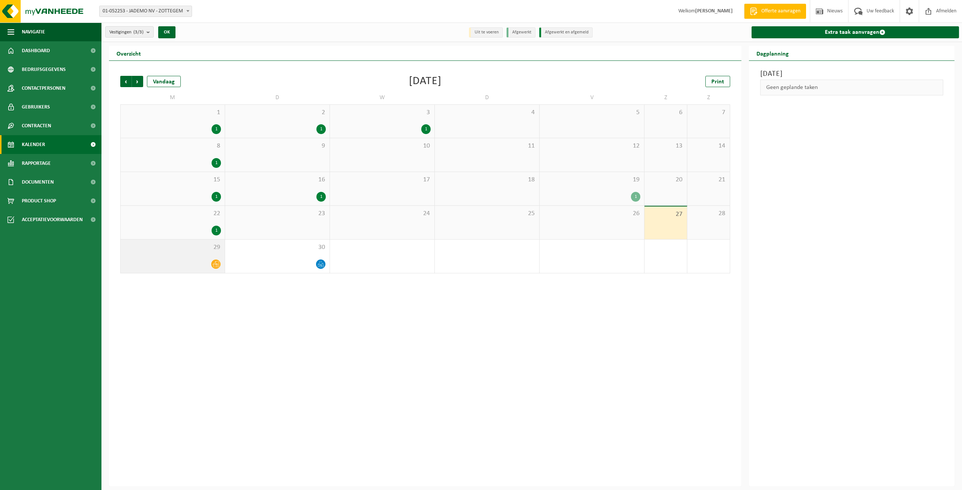
click at [219, 267] on icon at bounding box center [216, 264] width 6 height 6
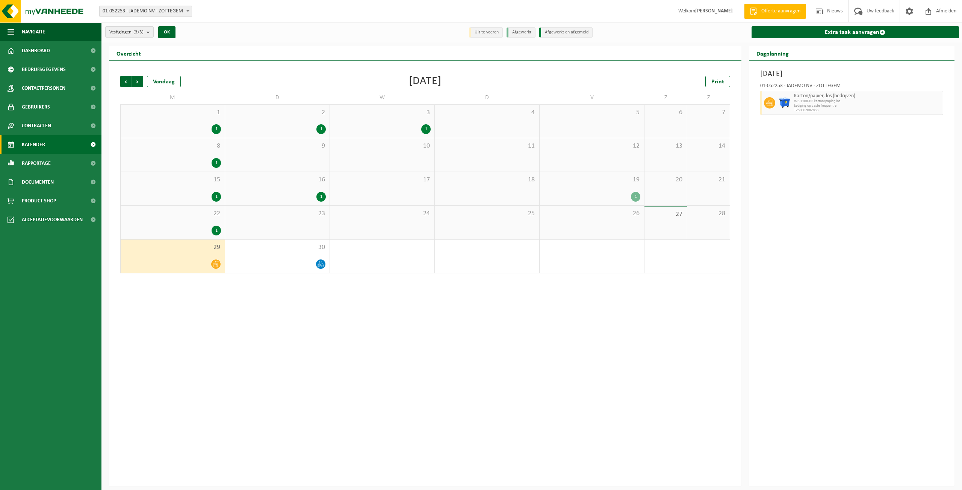
click at [783, 104] on img at bounding box center [784, 102] width 11 height 11
click at [57, 48] on link "Dashboard" at bounding box center [50, 50] width 101 height 19
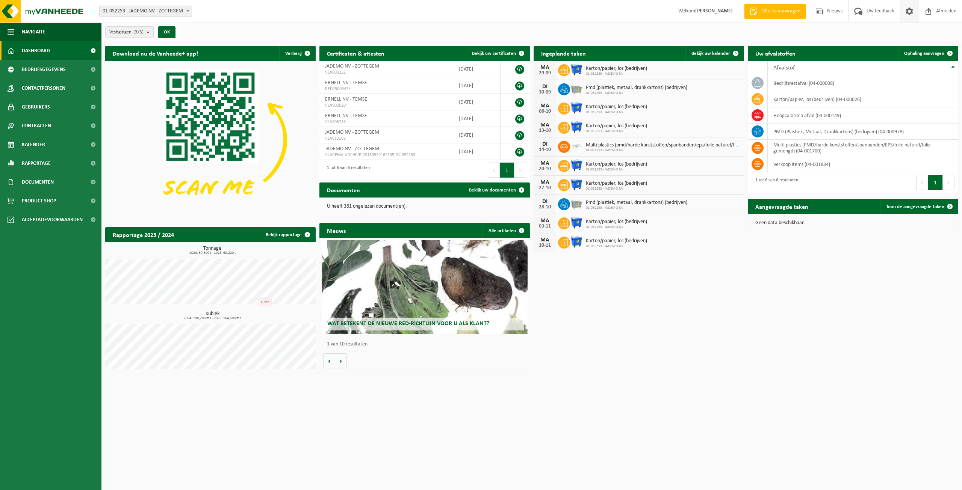
click at [914, 11] on link at bounding box center [908, 11] width 19 height 22
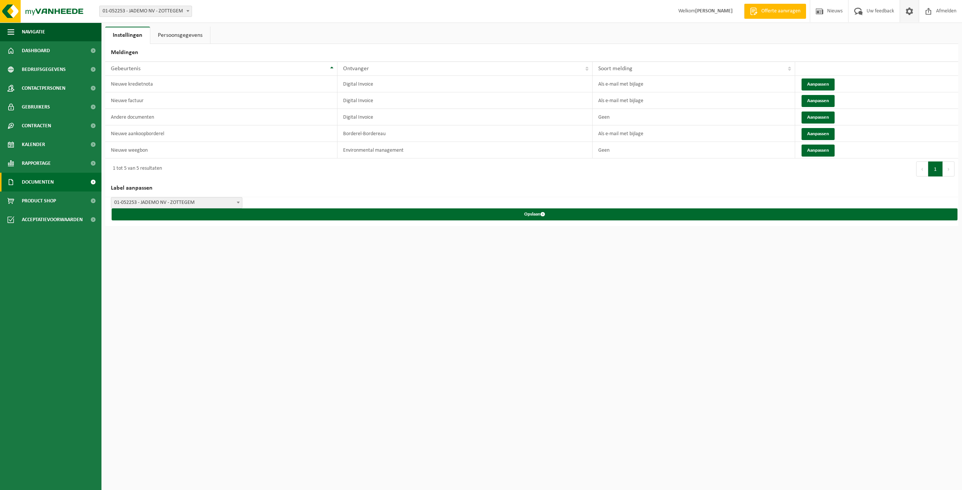
click at [44, 186] on span "Documenten" at bounding box center [38, 182] width 32 height 19
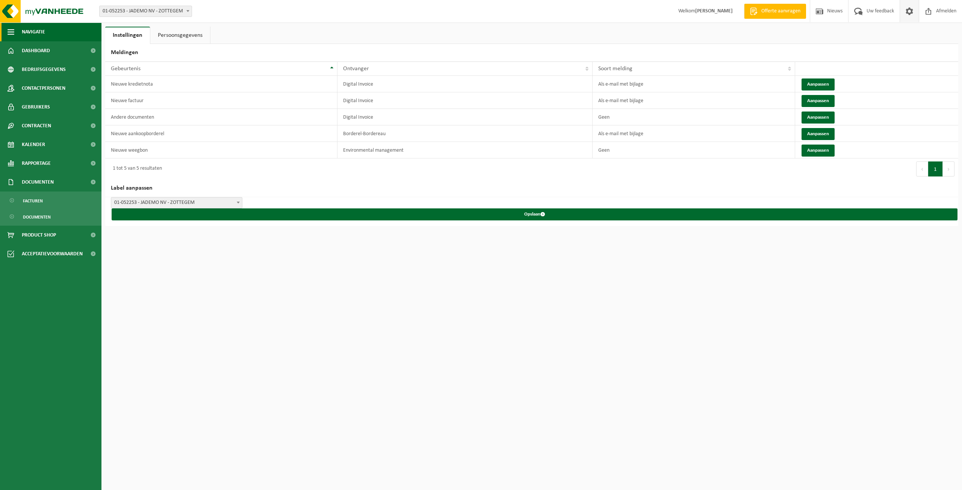
click at [14, 35] on span "button" at bounding box center [11, 32] width 7 height 19
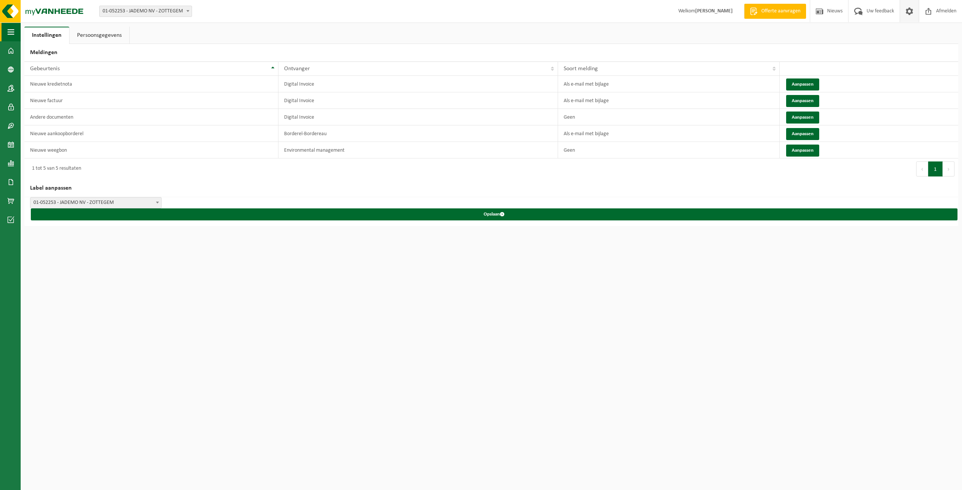
click at [14, 35] on span "button" at bounding box center [11, 32] width 7 height 19
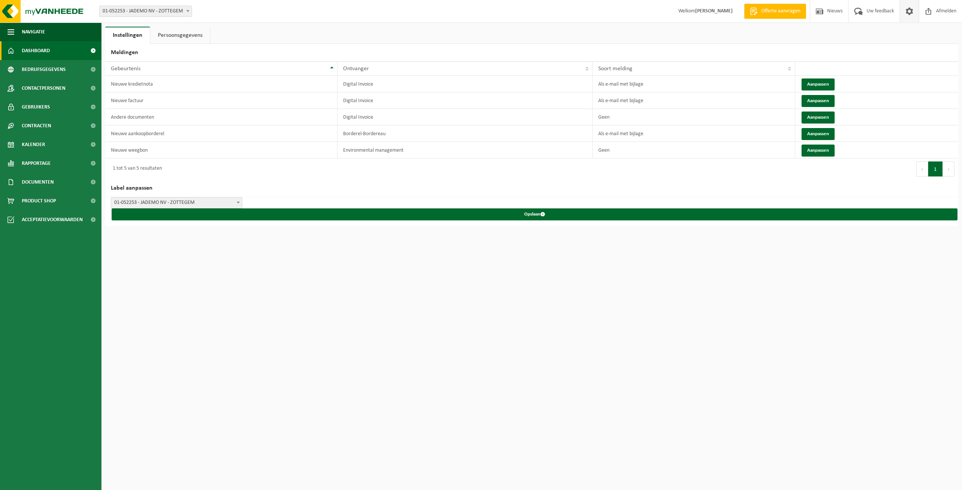
click at [57, 56] on link "Dashboard" at bounding box center [50, 50] width 101 height 19
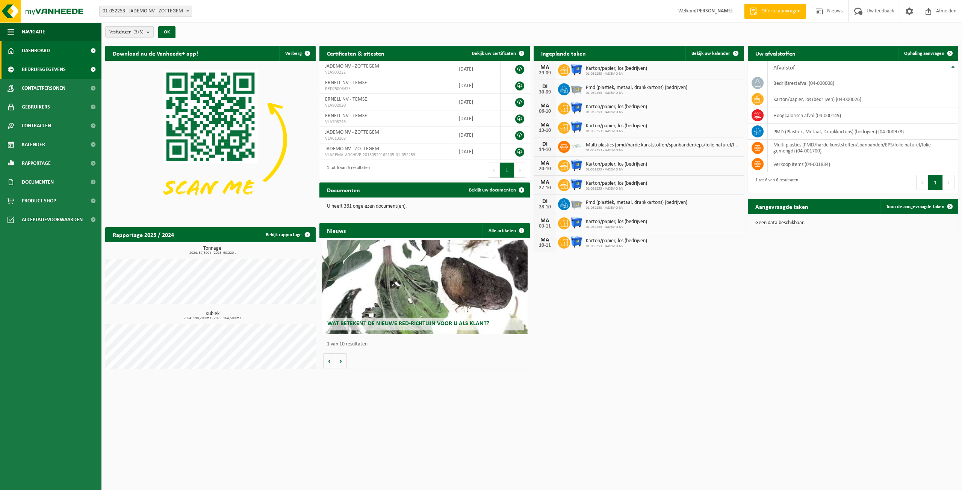
click at [42, 75] on span "Bedrijfsgegevens" at bounding box center [44, 69] width 44 height 19
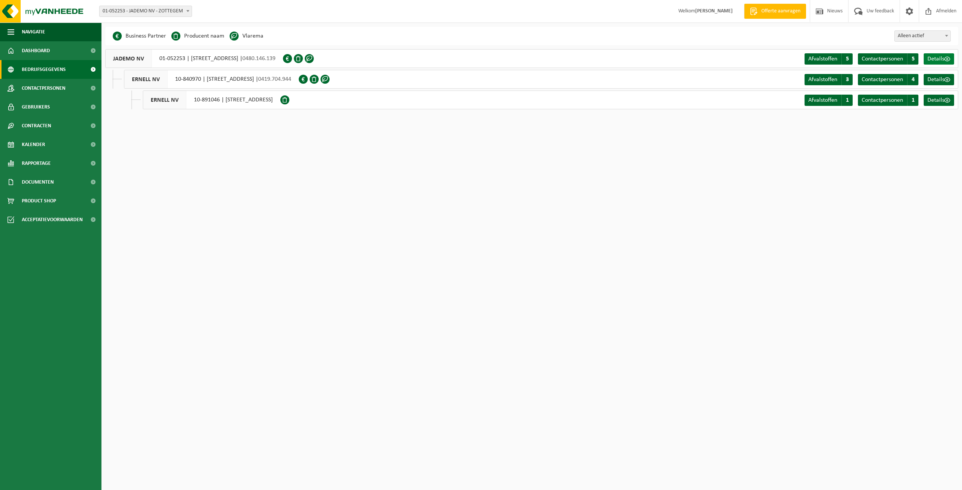
click at [935, 54] on link "Details" at bounding box center [938, 58] width 30 height 11
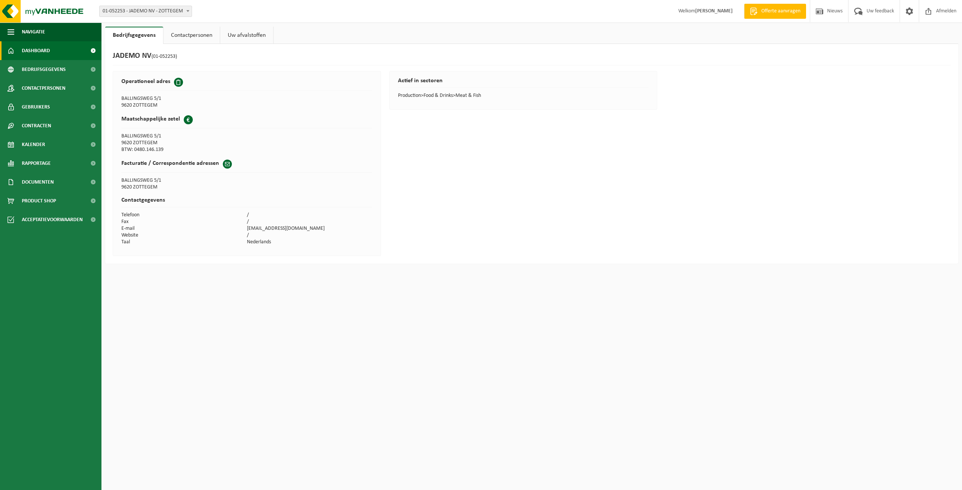
click at [56, 50] on link "Dashboard" at bounding box center [50, 50] width 101 height 19
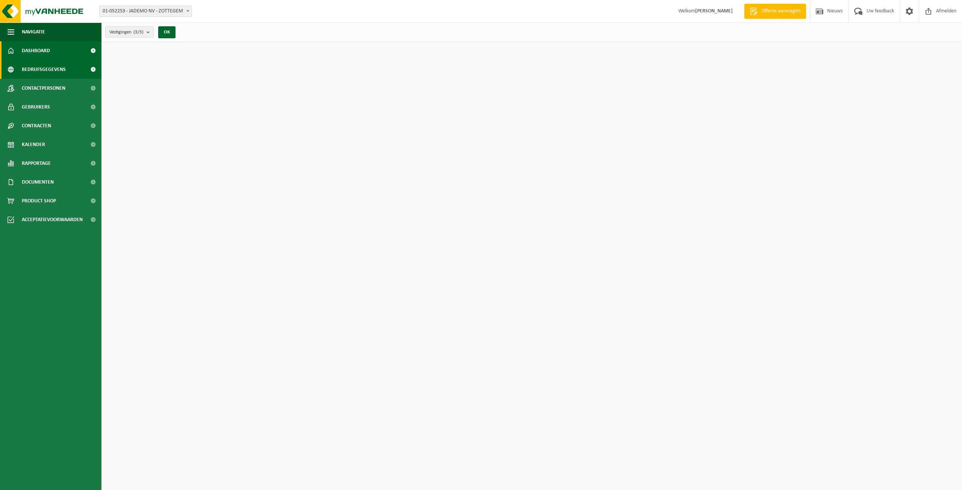
click at [59, 67] on span "Bedrijfsgegevens" at bounding box center [44, 69] width 44 height 19
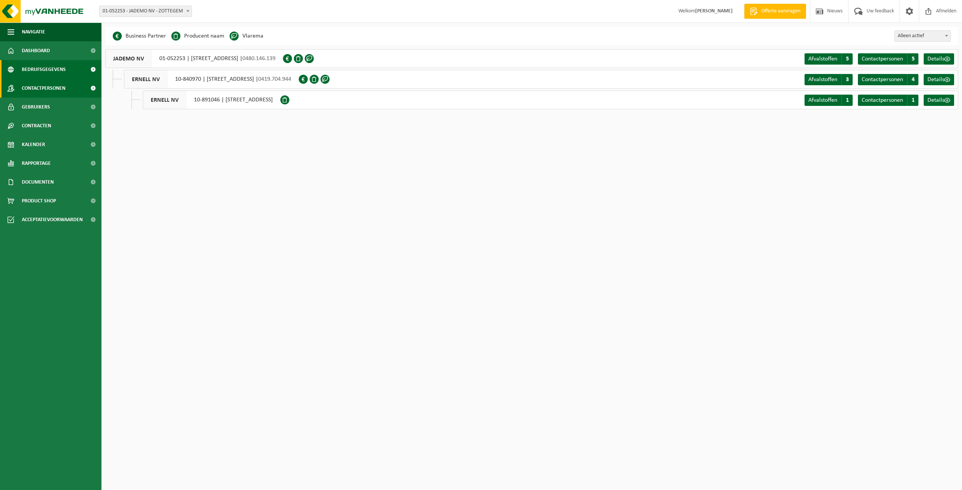
click at [70, 91] on link "Contactpersonen" at bounding box center [50, 88] width 101 height 19
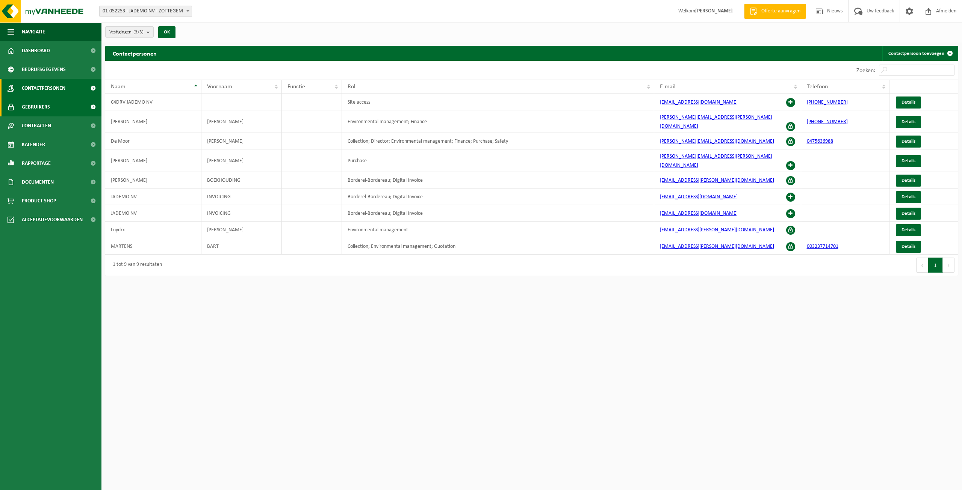
click at [71, 103] on link "Gebruikers" at bounding box center [50, 107] width 101 height 19
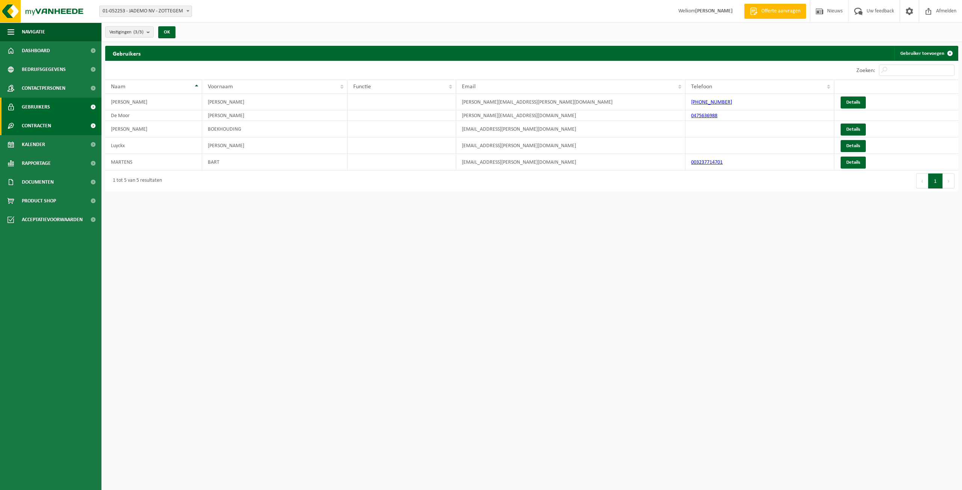
click at [66, 122] on link "Contracten" at bounding box center [50, 125] width 101 height 19
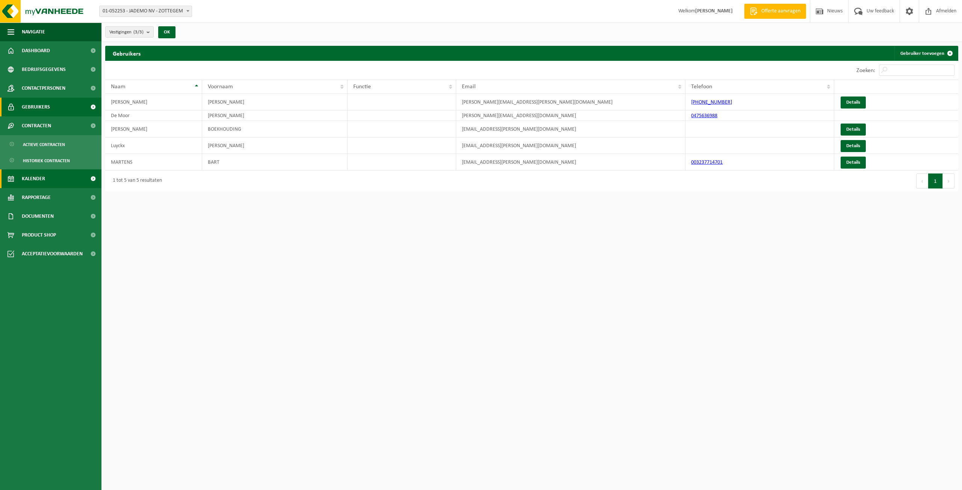
click at [48, 177] on link "Kalender" at bounding box center [50, 178] width 101 height 19
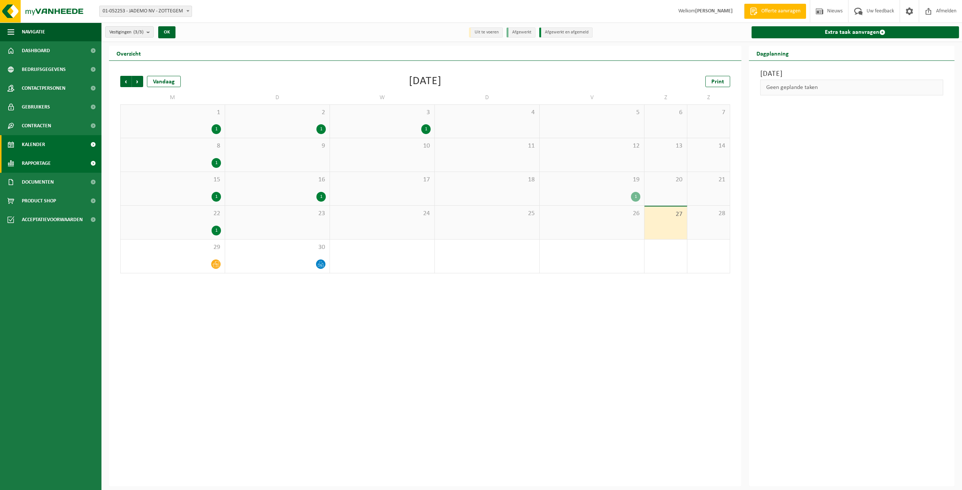
click at [57, 158] on link "Rapportage" at bounding box center [50, 163] width 101 height 19
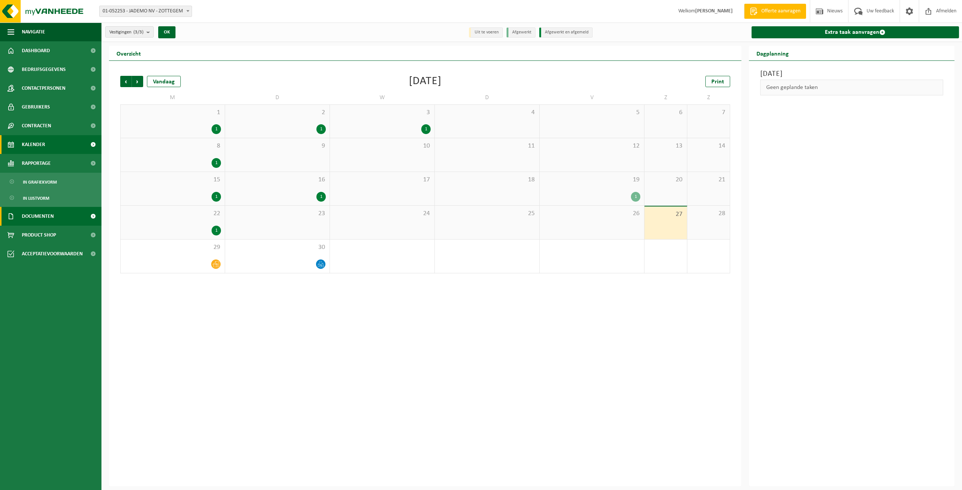
click at [47, 217] on span "Documenten" at bounding box center [38, 216] width 32 height 19
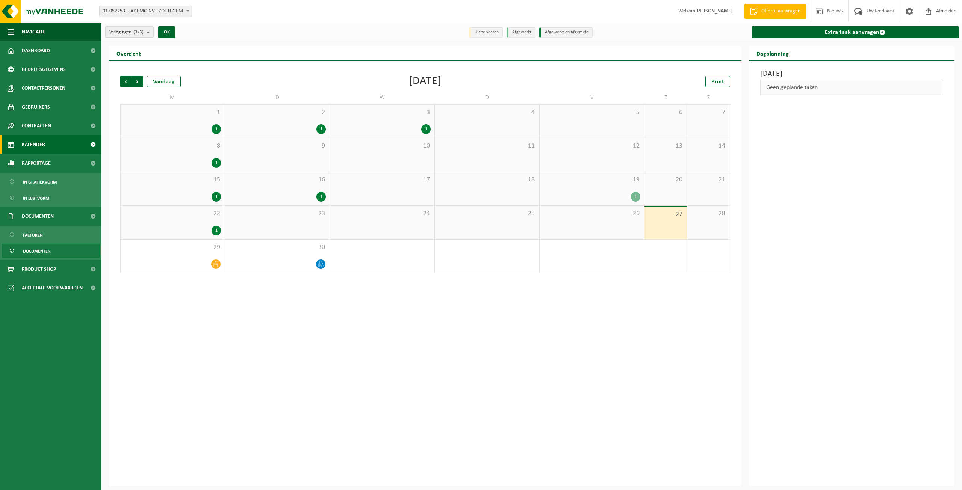
click at [44, 255] on span "Documenten" at bounding box center [37, 251] width 28 height 14
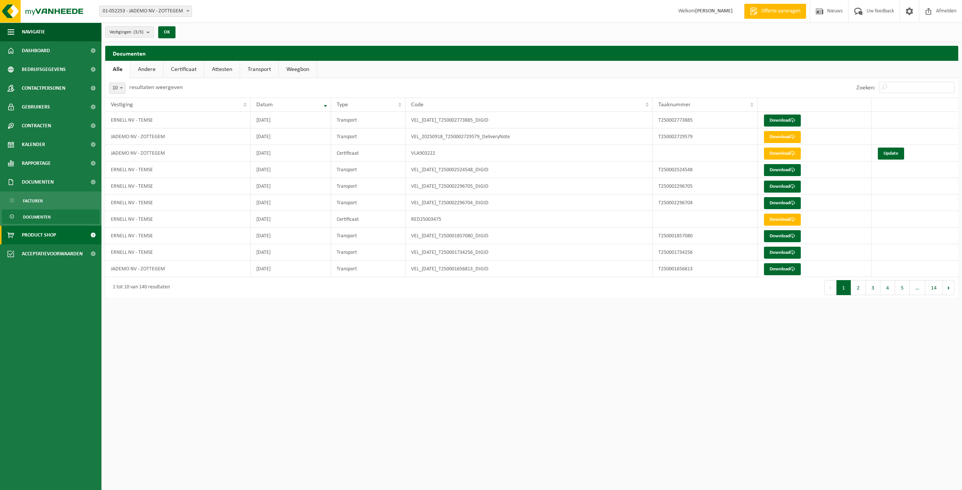
click at [45, 239] on span "Product Shop" at bounding box center [39, 235] width 34 height 19
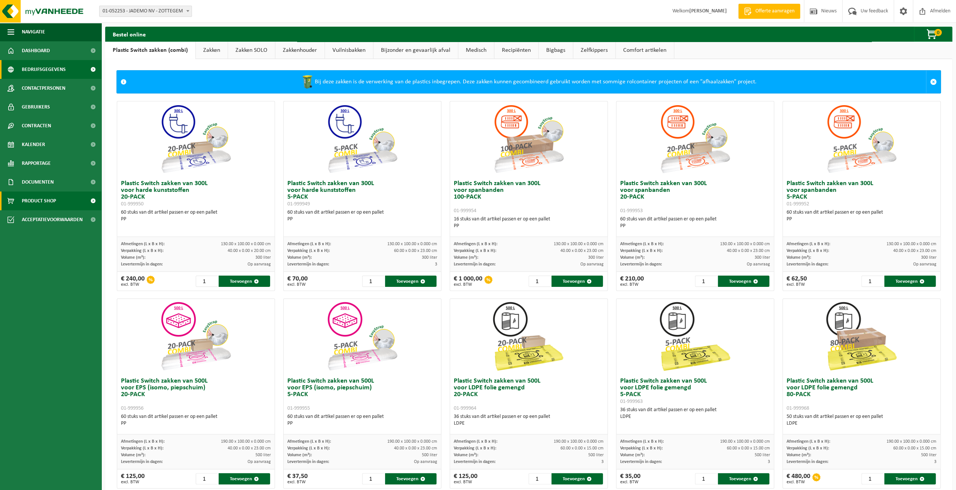
click at [37, 67] on span "Bedrijfsgegevens" at bounding box center [44, 69] width 44 height 19
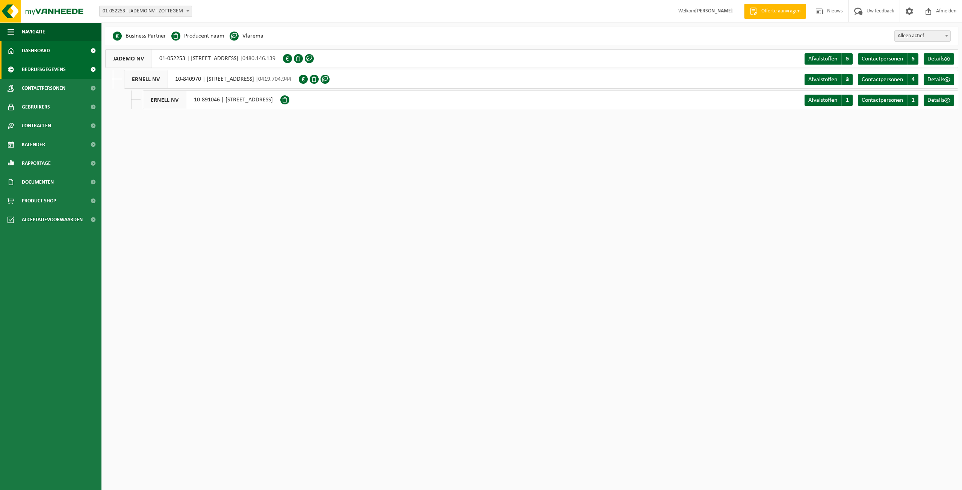
click at [45, 55] on span "Dashboard" at bounding box center [36, 50] width 28 height 19
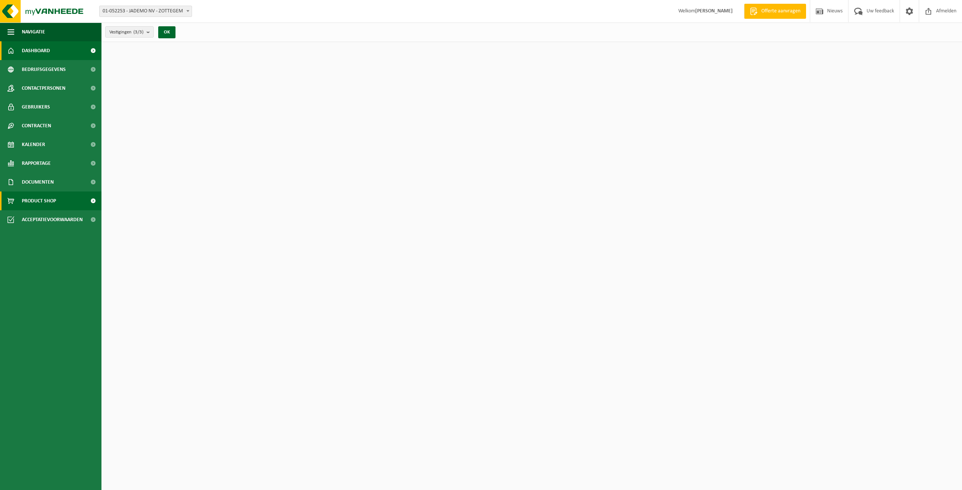
click at [56, 198] on span "Product Shop" at bounding box center [39, 201] width 34 height 19
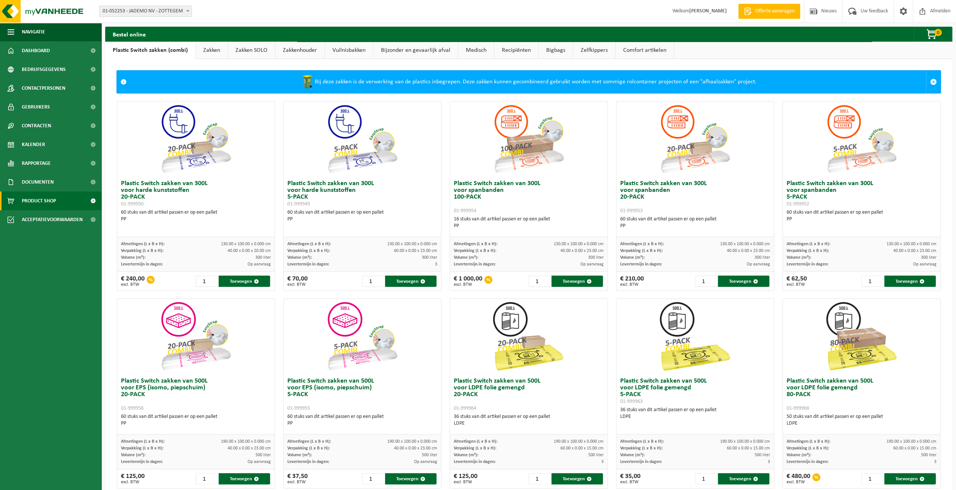
click at [576, 56] on link "Zelfkippers" at bounding box center [594, 50] width 42 height 17
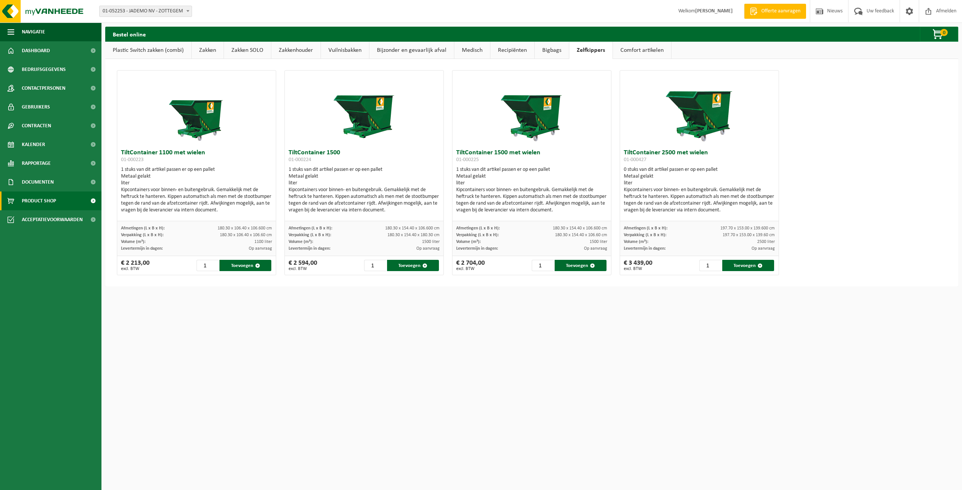
click at [627, 49] on link "Comfort artikelen" at bounding box center [642, 50] width 58 height 17
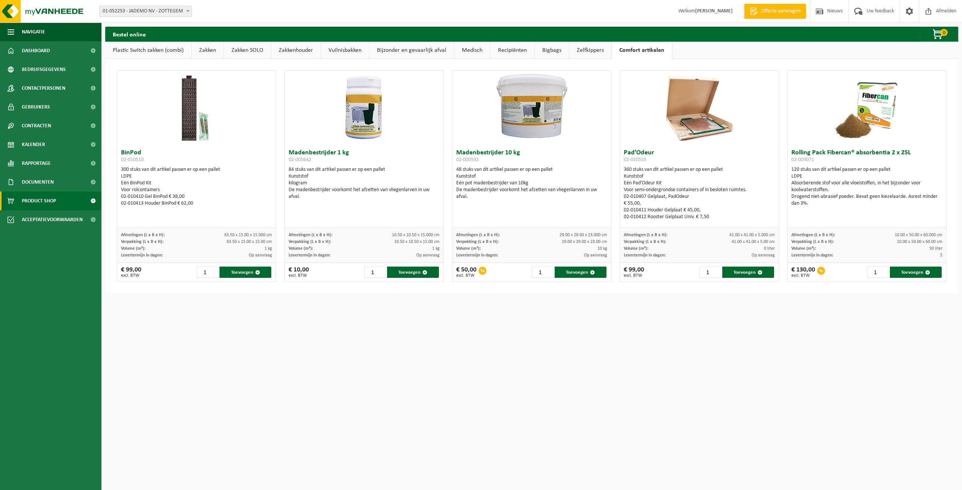
click at [153, 51] on link "Plastic Switch zakken (combi)" at bounding box center [148, 50] width 86 height 17
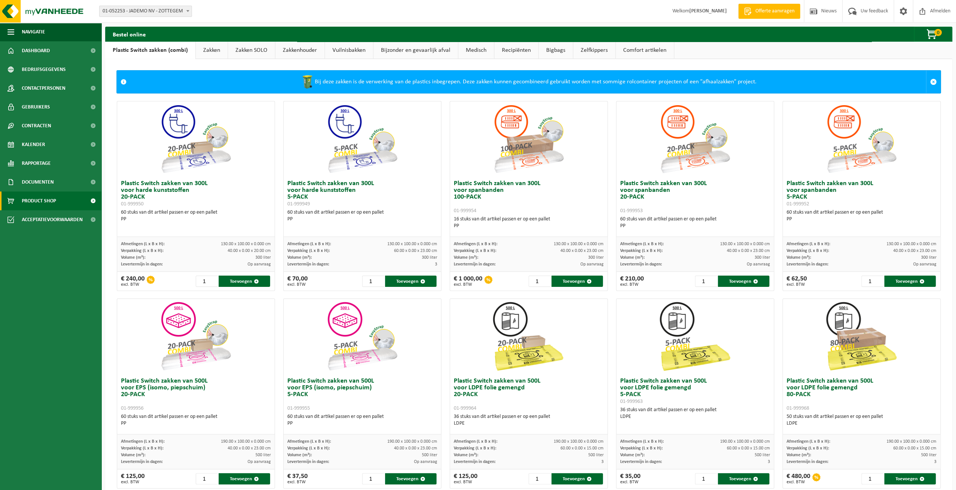
click at [207, 49] on link "Zakken" at bounding box center [212, 50] width 32 height 17
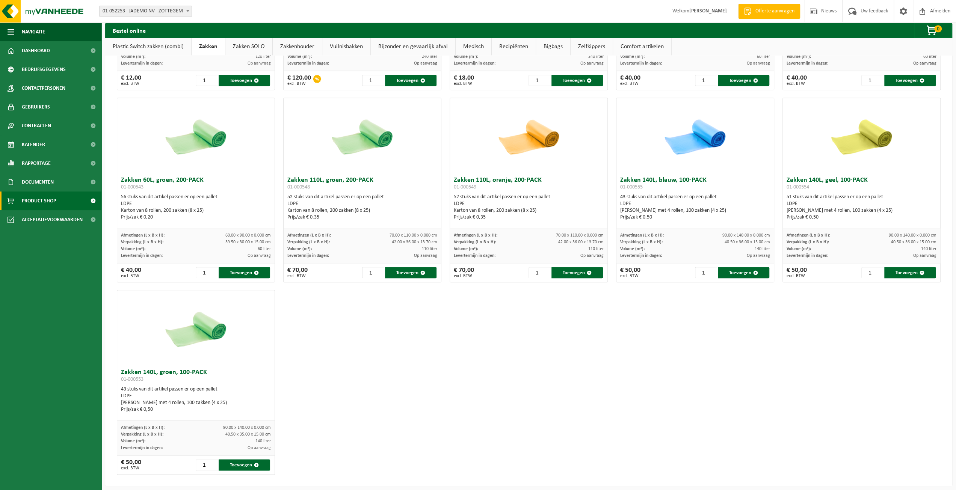
scroll to position [765, 0]
click at [243, 50] on link "Zakken SOLO" at bounding box center [248, 46] width 47 height 17
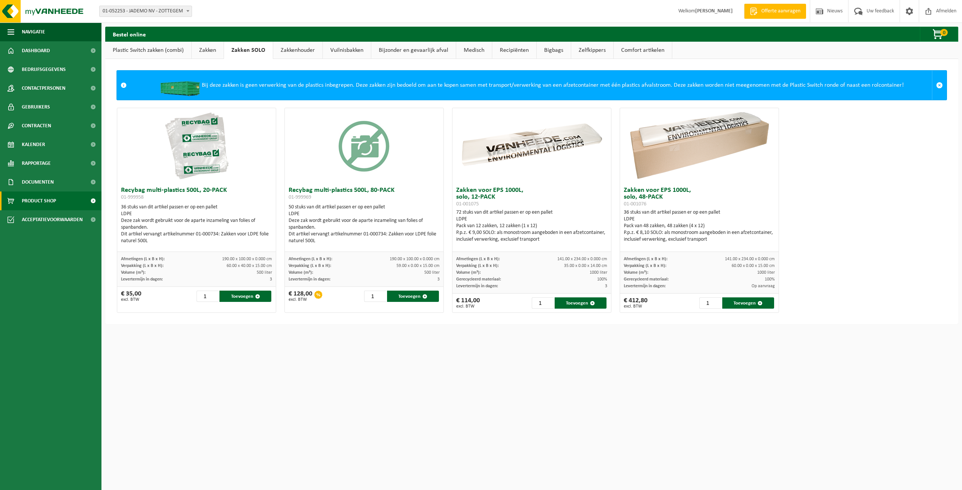
click at [293, 51] on link "Zakkenhouder" at bounding box center [297, 50] width 49 height 17
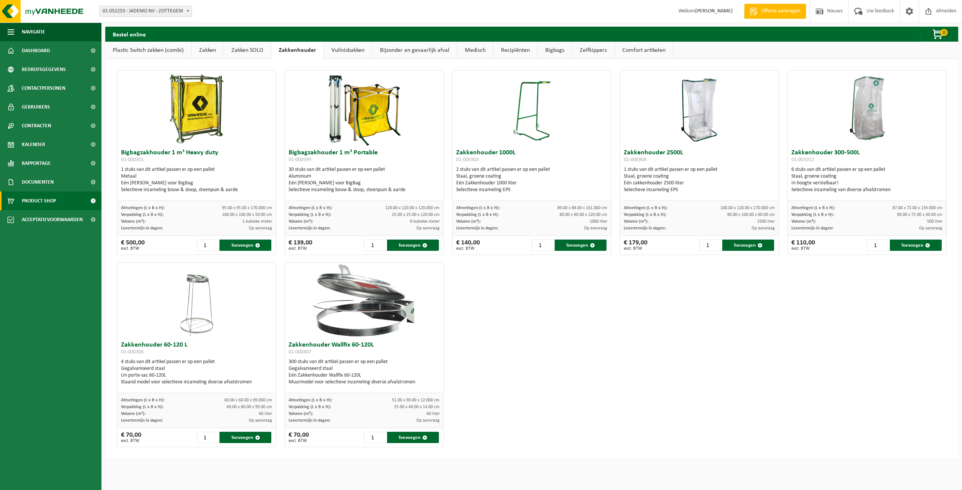
click at [332, 52] on link "Vuilnisbakken" at bounding box center [348, 50] width 48 height 17
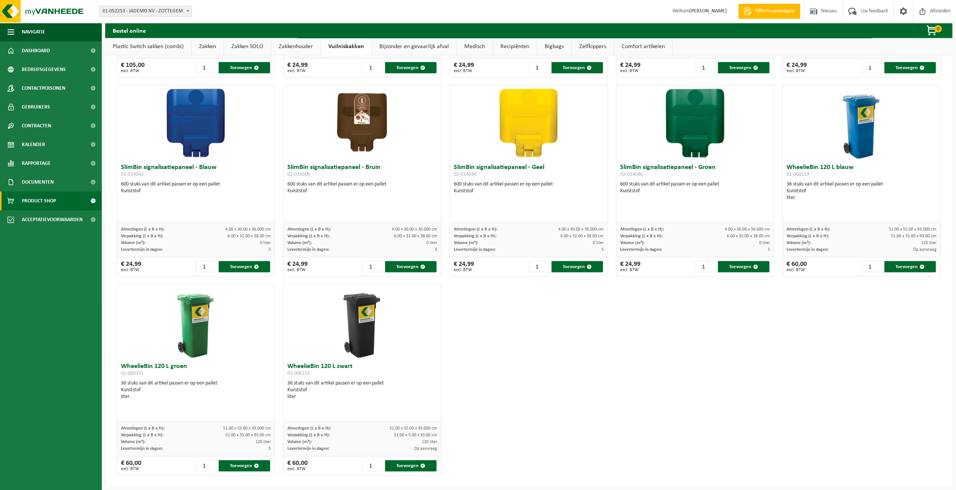
scroll to position [783, 0]
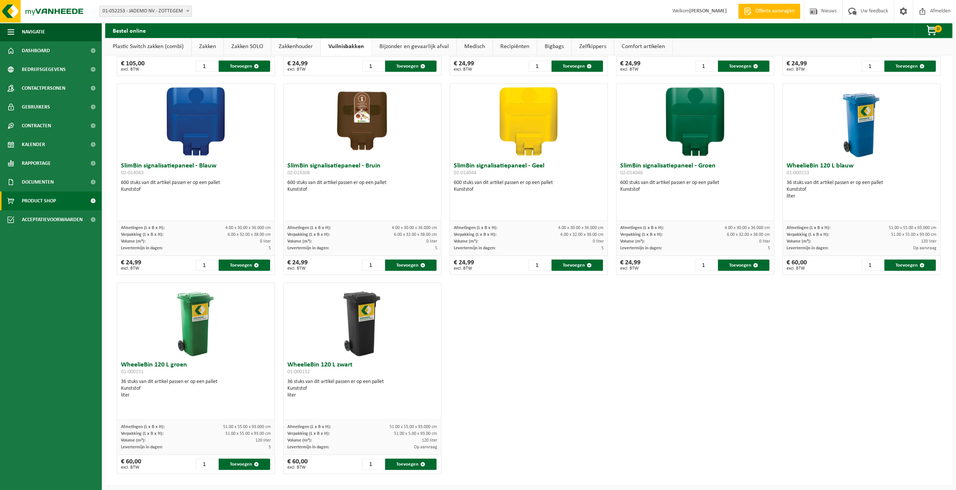
click at [527, 45] on link "Recipiënten" at bounding box center [515, 46] width 44 height 17
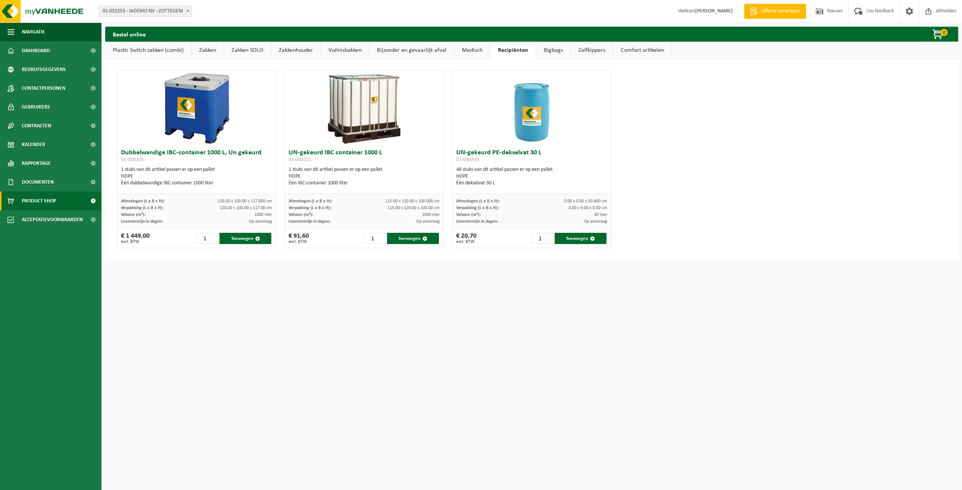
click at [481, 51] on link "Medisch" at bounding box center [472, 50] width 36 height 17
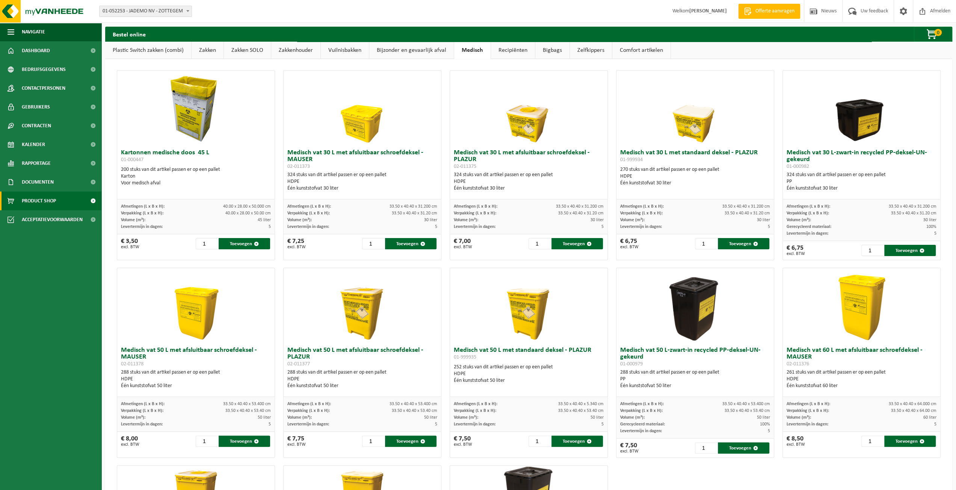
click at [421, 53] on link "Bijzonder en gevaarlijk afval" at bounding box center [411, 50] width 85 height 17
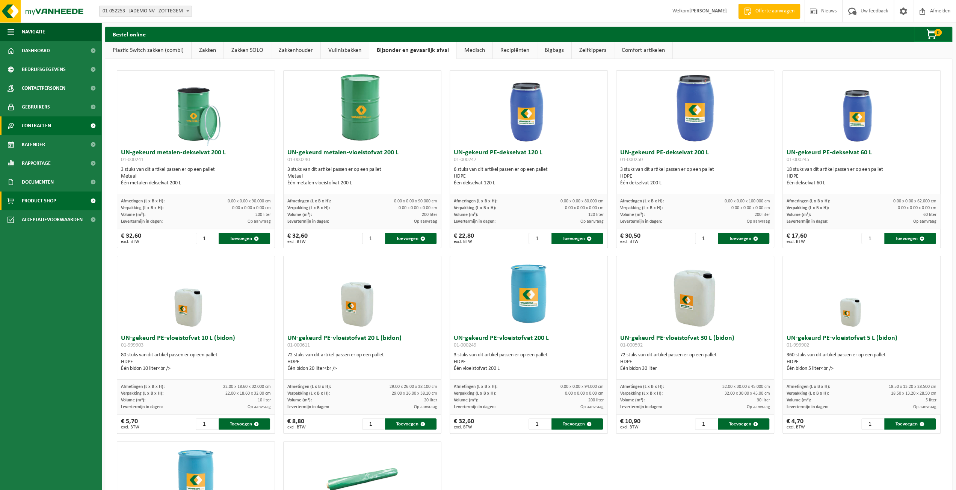
click at [37, 127] on span "Contracten" at bounding box center [36, 125] width 29 height 19
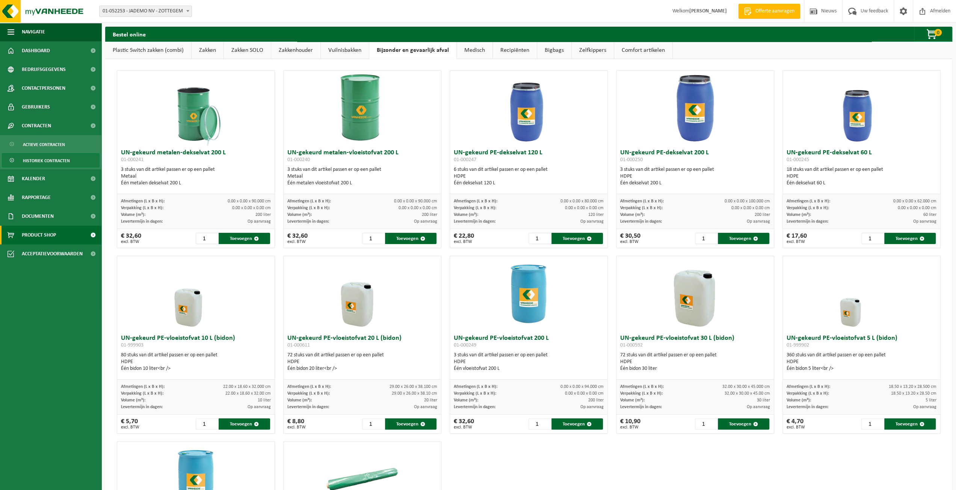
click at [50, 160] on span "Historiek contracten" at bounding box center [46, 161] width 47 height 14
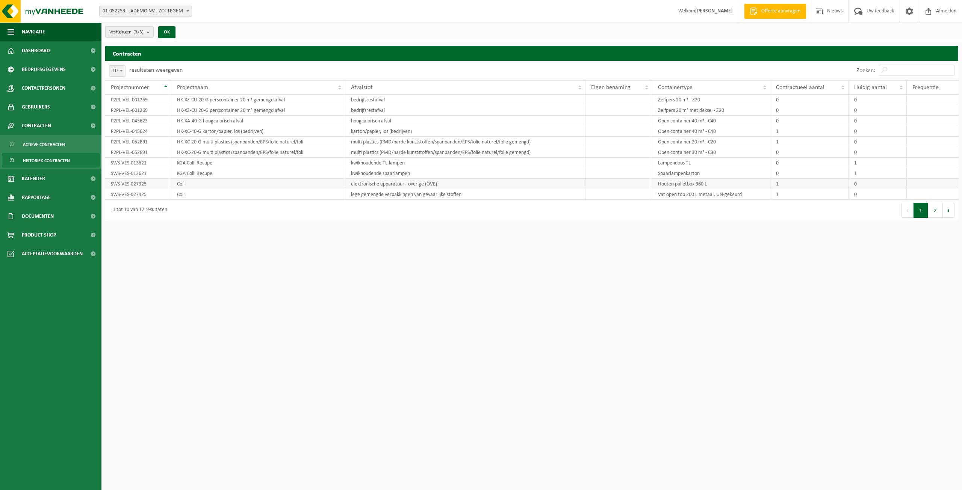
click at [700, 183] on td "Houten palletbox 960 L" at bounding box center [711, 184] width 118 height 11
click at [146, 30] on button "Vestigingen (3/3)" at bounding box center [129, 31] width 48 height 11
click at [188, 48] on button "Alles deselecteren" at bounding box center [196, 49] width 56 height 15
checkbox input "false"
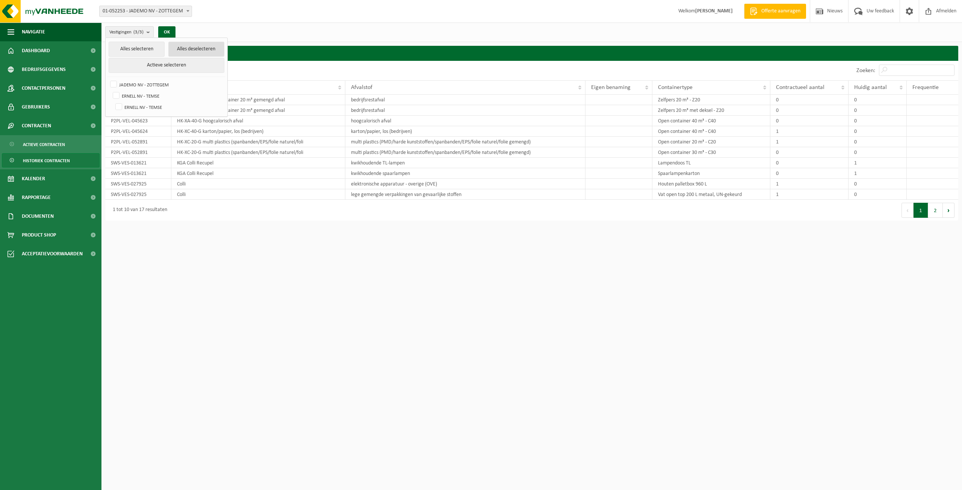
checkbox input "false"
click at [123, 82] on label "JADEMO NV - ZOTTEGEM" at bounding box center [167, 84] width 116 height 11
click at [107, 79] on input "JADEMO NV - ZOTTEGEM" at bounding box center [107, 79] width 0 height 0
checkbox input "true"
click at [172, 31] on button "OK" at bounding box center [166, 32] width 17 height 12
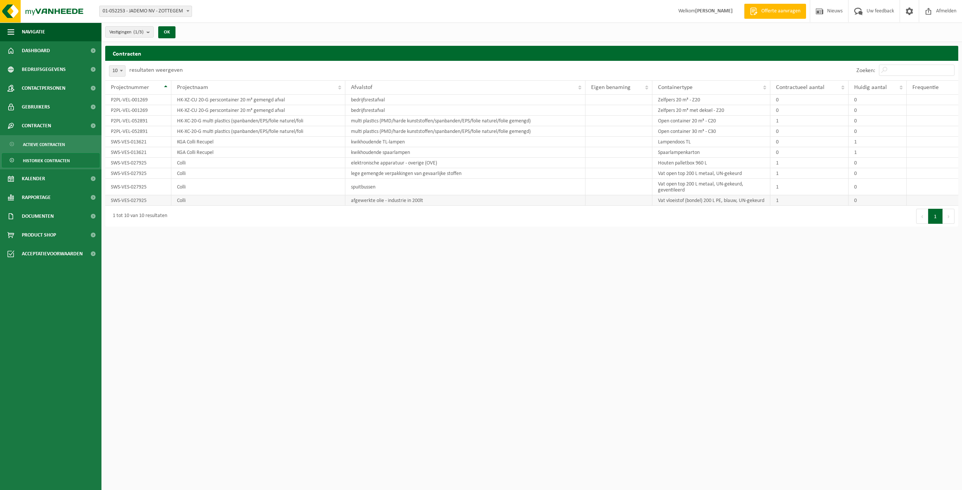
click at [393, 206] on td "afgewerkte olie - industrie in 200lt" at bounding box center [465, 200] width 240 height 11
click at [57, 57] on link "Dashboard" at bounding box center [50, 50] width 101 height 19
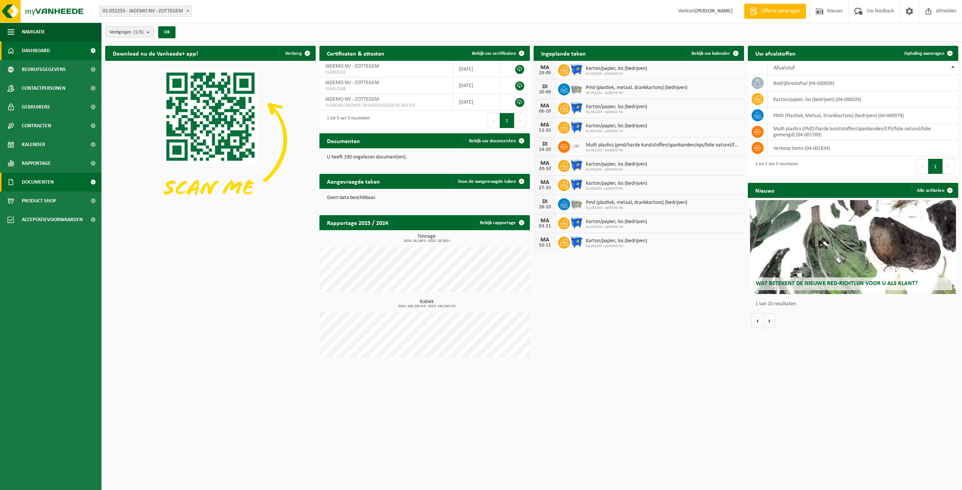
click at [44, 175] on span "Documenten" at bounding box center [38, 182] width 32 height 19
click at [46, 203] on link "Facturen" at bounding box center [51, 200] width 98 height 14
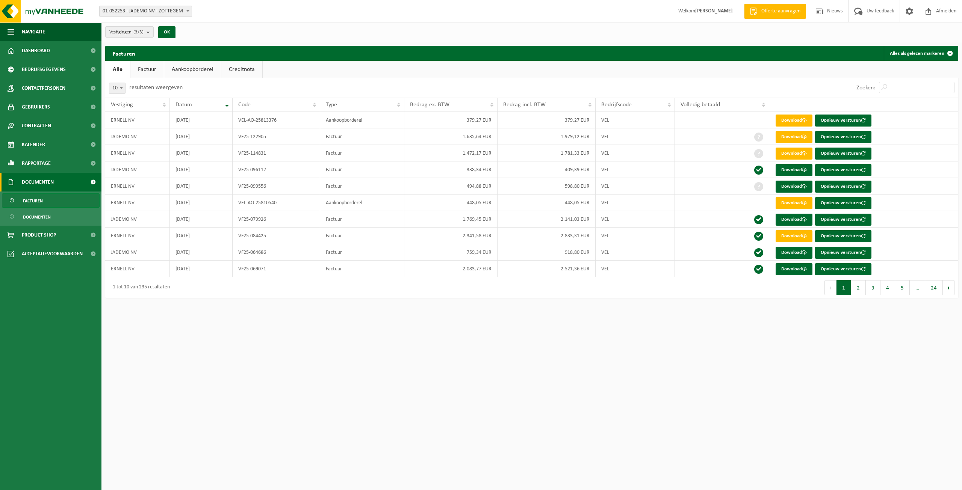
click at [147, 74] on link "Factuur" at bounding box center [146, 69] width 33 height 17
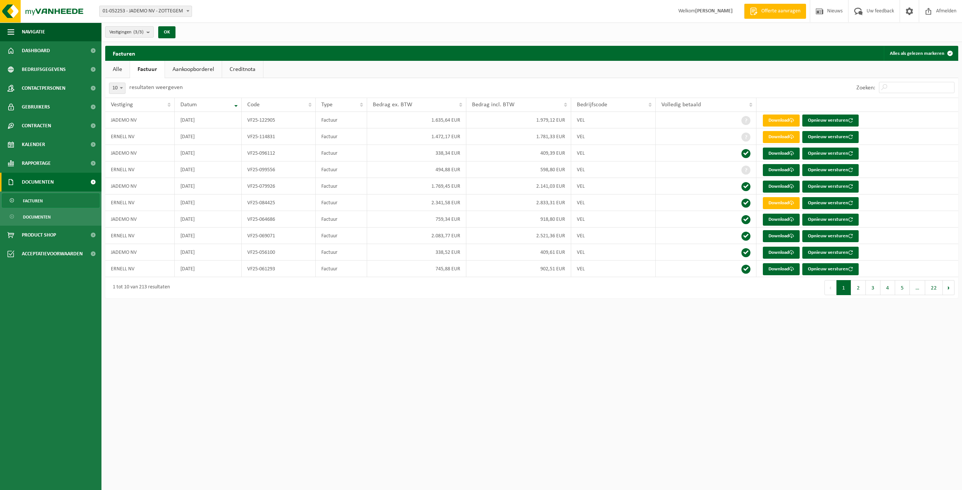
click at [150, 28] on b "submit" at bounding box center [150, 32] width 7 height 11
click at [142, 68] on label "JADEMO NV - ZOTTEGEM" at bounding box center [167, 69] width 116 height 11
click at [107, 64] on input "JADEMO NV - ZOTTEGEM" at bounding box center [107, 63] width 0 height 0
checkbox input "false"
click at [218, 47] on button "Alles deselecteren" at bounding box center [196, 49] width 56 height 15
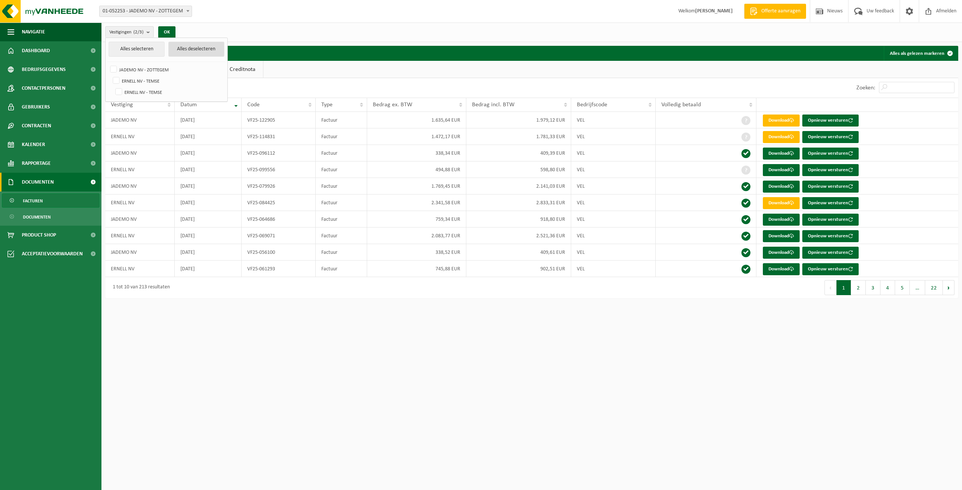
checkbox input "false"
click at [159, 66] on label "JADEMO NV - ZOTTEGEM" at bounding box center [167, 69] width 116 height 11
click at [107, 64] on input "JADEMO NV - ZOTTEGEM" at bounding box center [107, 63] width 0 height 0
click at [173, 34] on button "OK" at bounding box center [166, 32] width 17 height 12
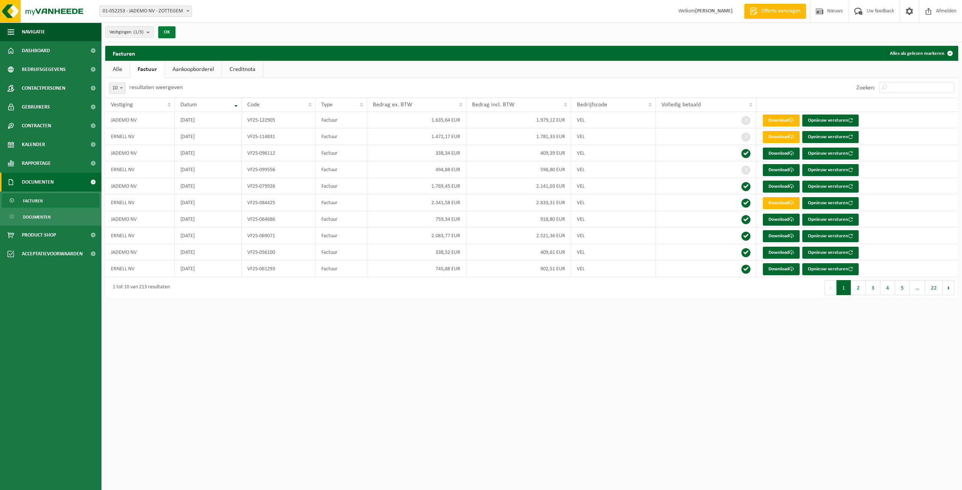
click at [163, 33] on button "OK" at bounding box center [166, 32] width 17 height 12
click at [147, 32] on button "Vestigingen (1/3)" at bounding box center [129, 31] width 48 height 11
click at [119, 67] on label "JADEMO NV - ZOTTEGEM" at bounding box center [167, 69] width 116 height 11
click at [107, 64] on input "JADEMO NV - ZOTTEGEM" at bounding box center [107, 63] width 0 height 0
click at [119, 67] on label "JADEMO NV - ZOTTEGEM" at bounding box center [167, 69] width 116 height 11
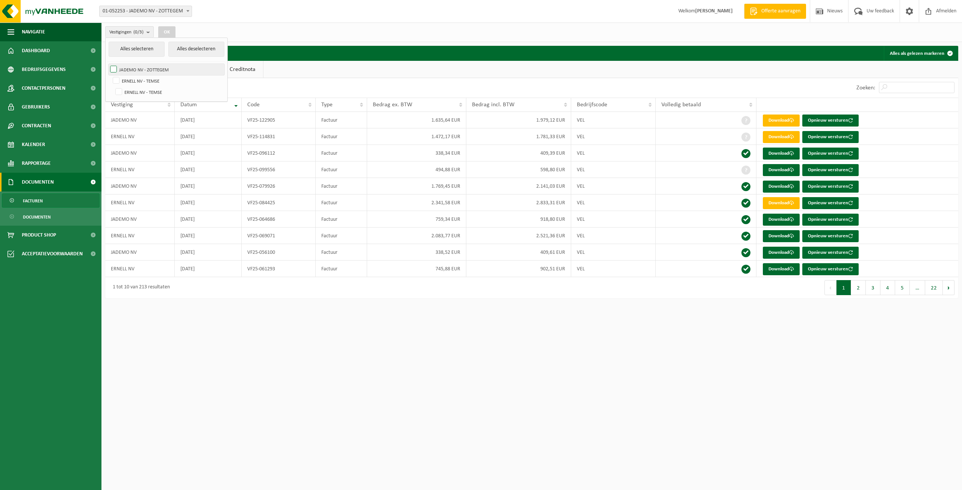
click at [107, 64] on input "JADEMO NV - ZOTTEGEM" at bounding box center [107, 63] width 0 height 0
checkbox input "true"
click at [134, 47] on button "Alles selecteren" at bounding box center [137, 49] width 56 height 15
checkbox input "true"
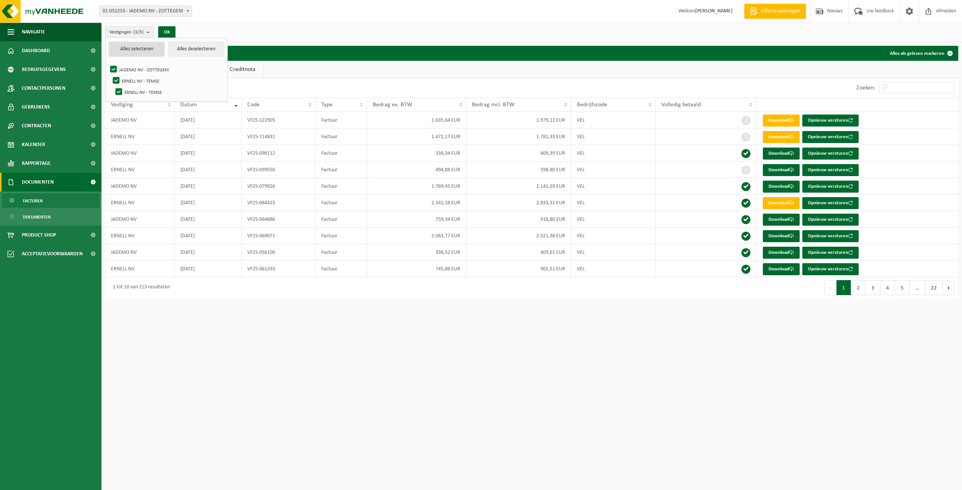
click at [134, 47] on button "Alles selecteren" at bounding box center [137, 49] width 56 height 15
click at [168, 51] on button "Alles deselecteren" at bounding box center [196, 49] width 56 height 15
checkbox input "false"
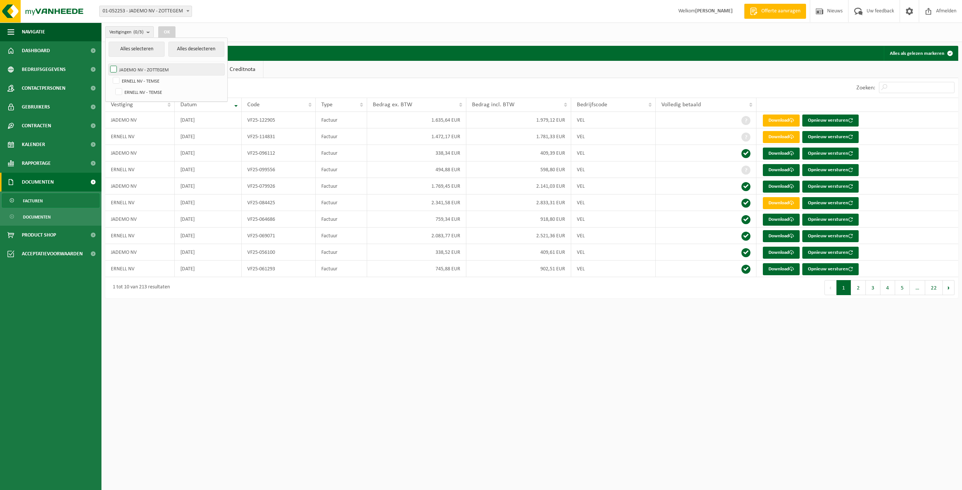
click at [116, 68] on label "JADEMO NV - ZOTTEGEM" at bounding box center [167, 69] width 116 height 11
click at [107, 64] on input "JADEMO NV - ZOTTEGEM" at bounding box center [107, 63] width 0 height 0
checkbox input "true"
click at [174, 35] on button "OK" at bounding box center [166, 32] width 17 height 12
click at [262, 83] on div "10 25 50 100 10 resultaten weergeven" at bounding box center [318, 88] width 426 height 20
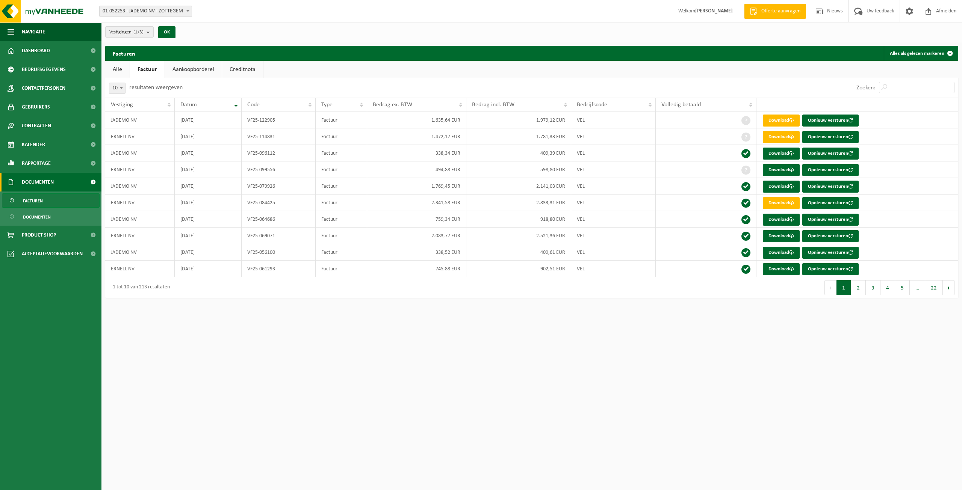
click at [127, 66] on link "Alle" at bounding box center [117, 69] width 24 height 17
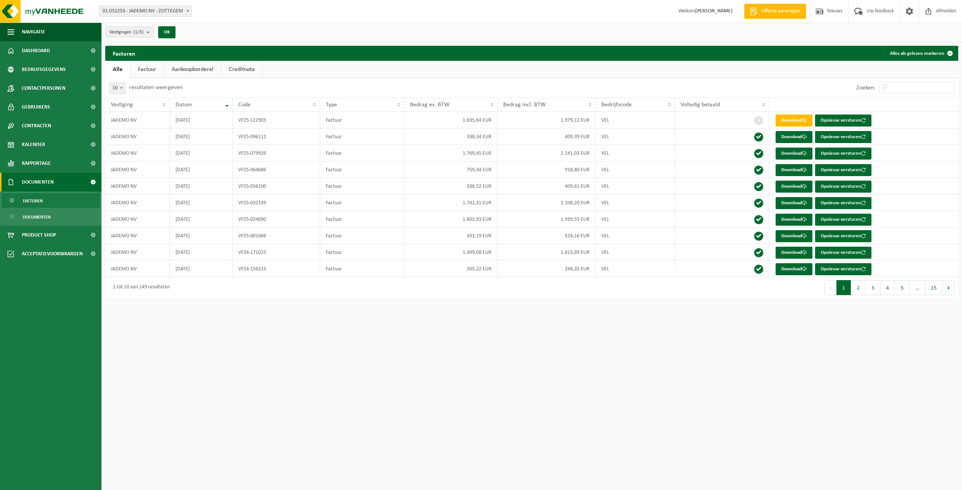
click at [158, 76] on link "Factuur" at bounding box center [146, 69] width 33 height 17
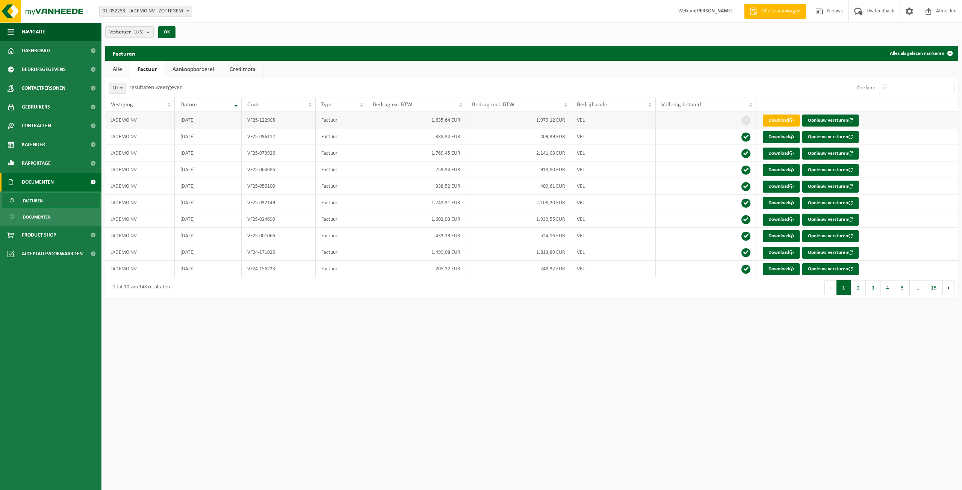
click at [776, 119] on link "Download" at bounding box center [781, 121] width 37 height 12
click at [797, 151] on link "Download" at bounding box center [781, 154] width 37 height 12
